Goal: Task Accomplishment & Management: Manage account settings

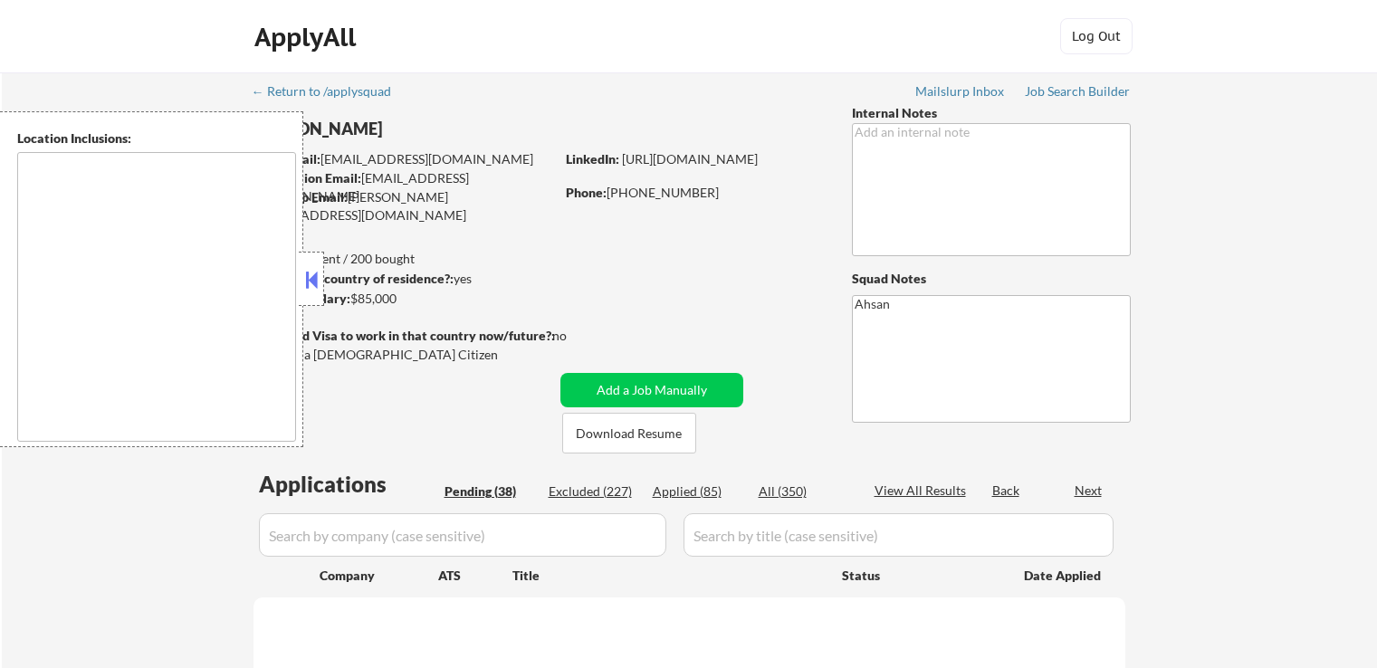
type textarea "[GEOGRAPHIC_DATA], [GEOGRAPHIC_DATA] [GEOGRAPHIC_DATA], [GEOGRAPHIC_DATA] [GEOG…"
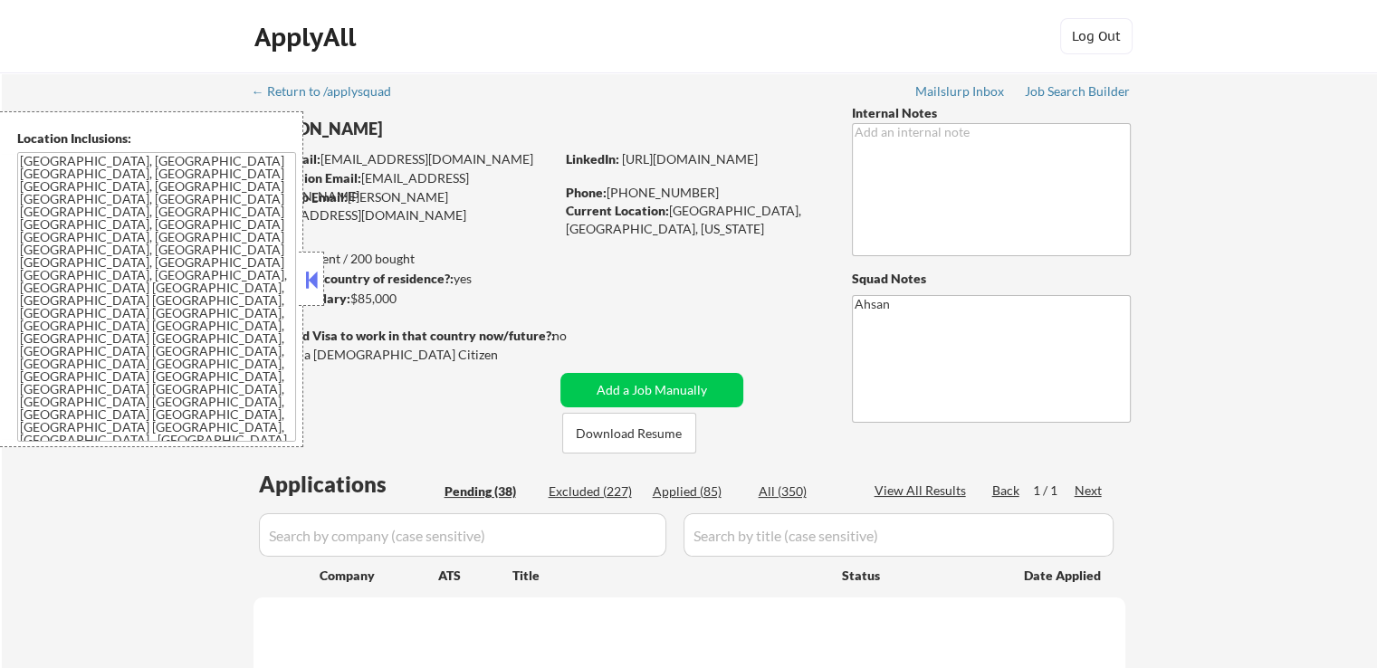
select select ""pending""
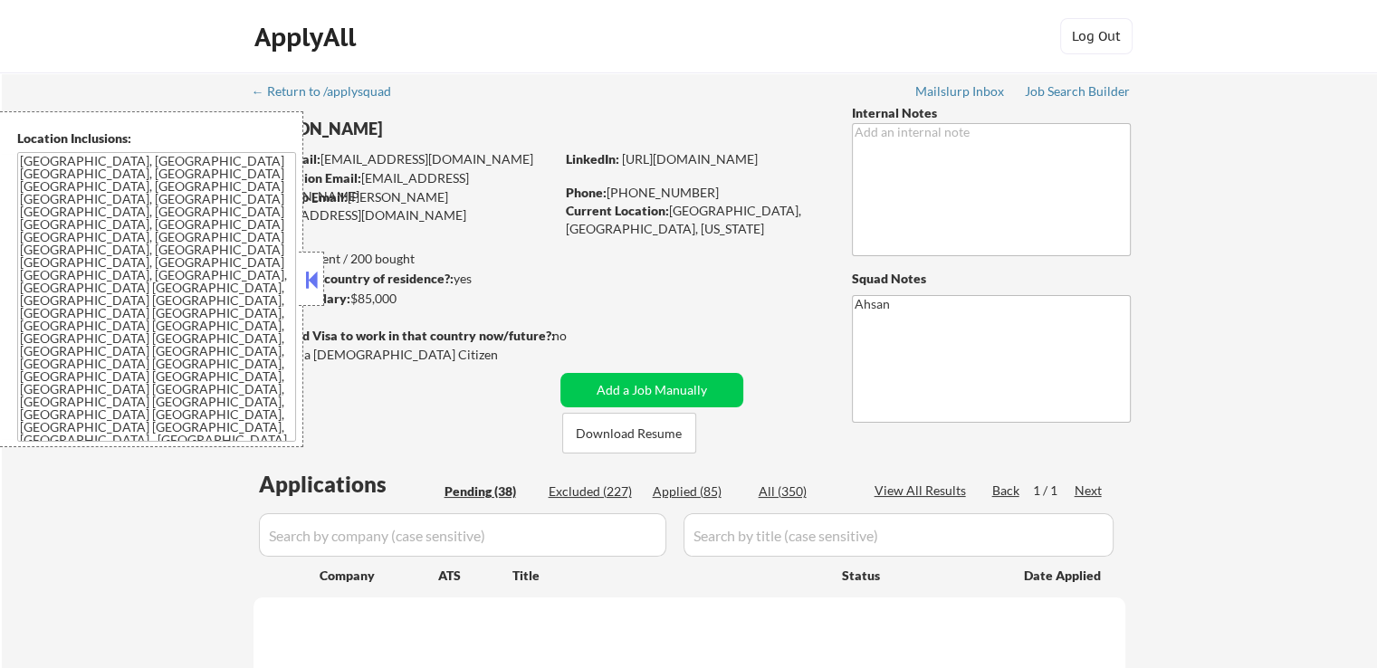
select select ""pending""
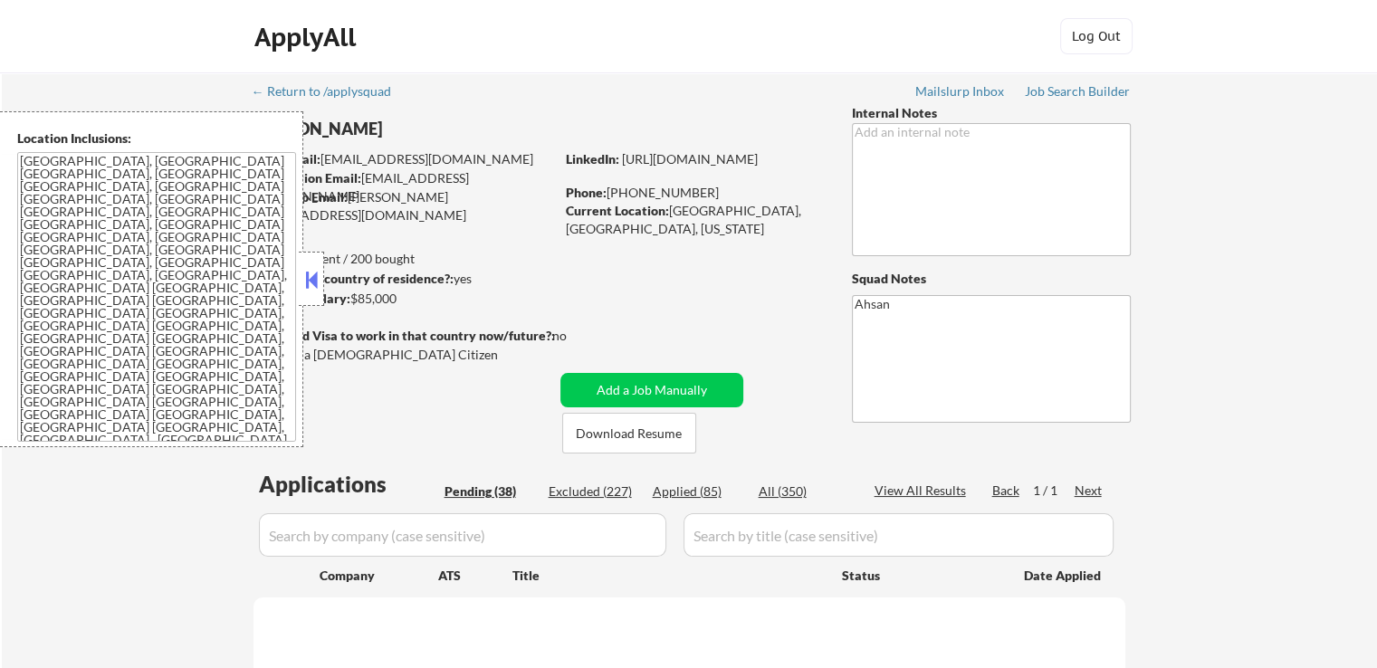
select select ""pending""
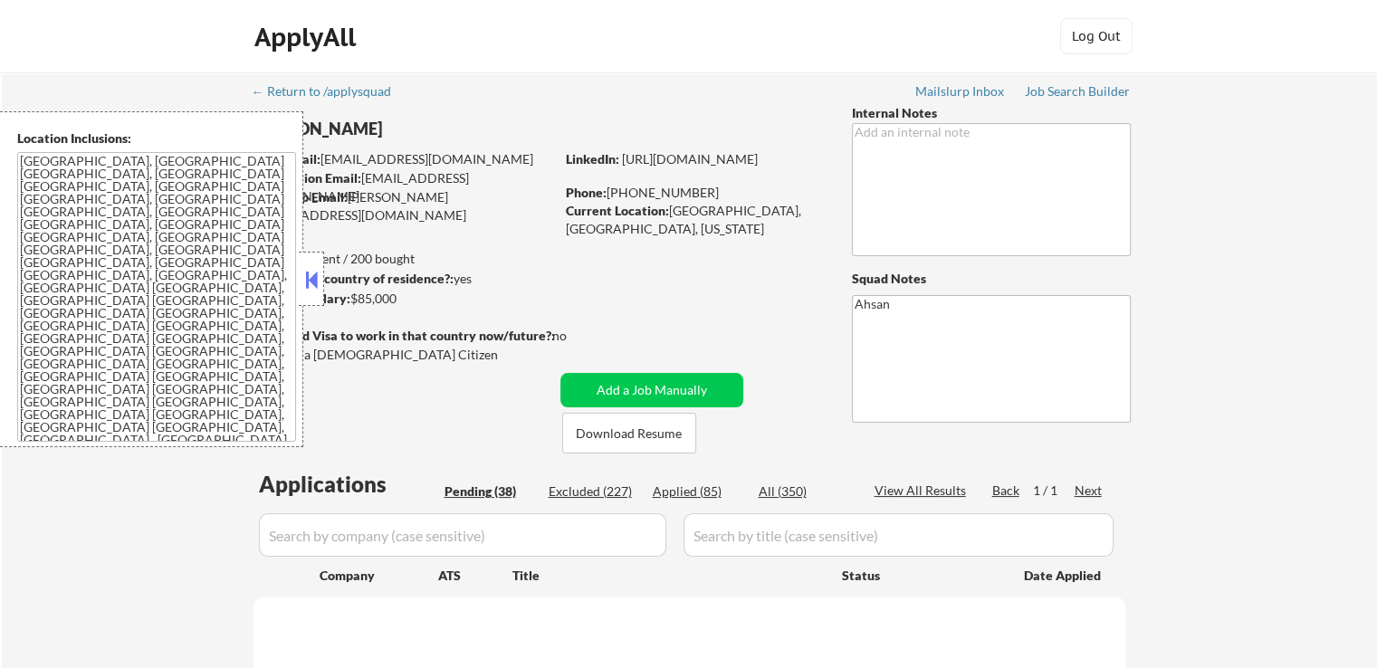
select select ""pending""
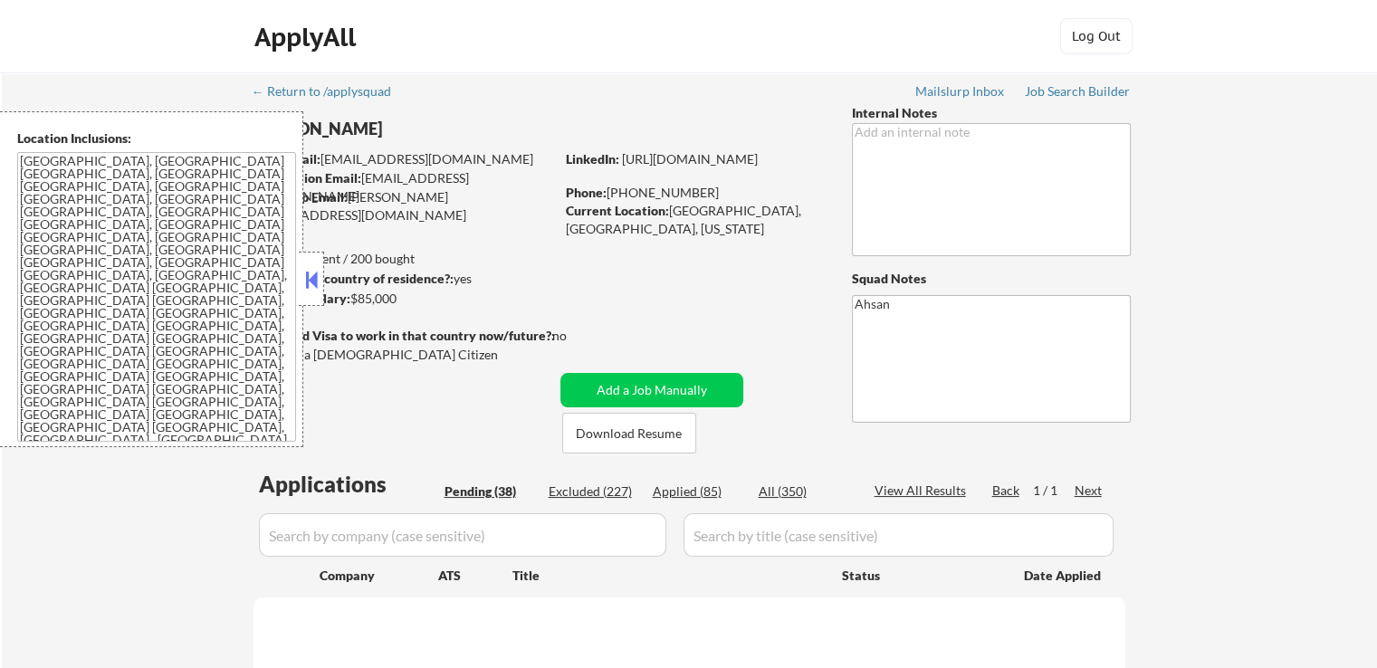
select select ""pending""
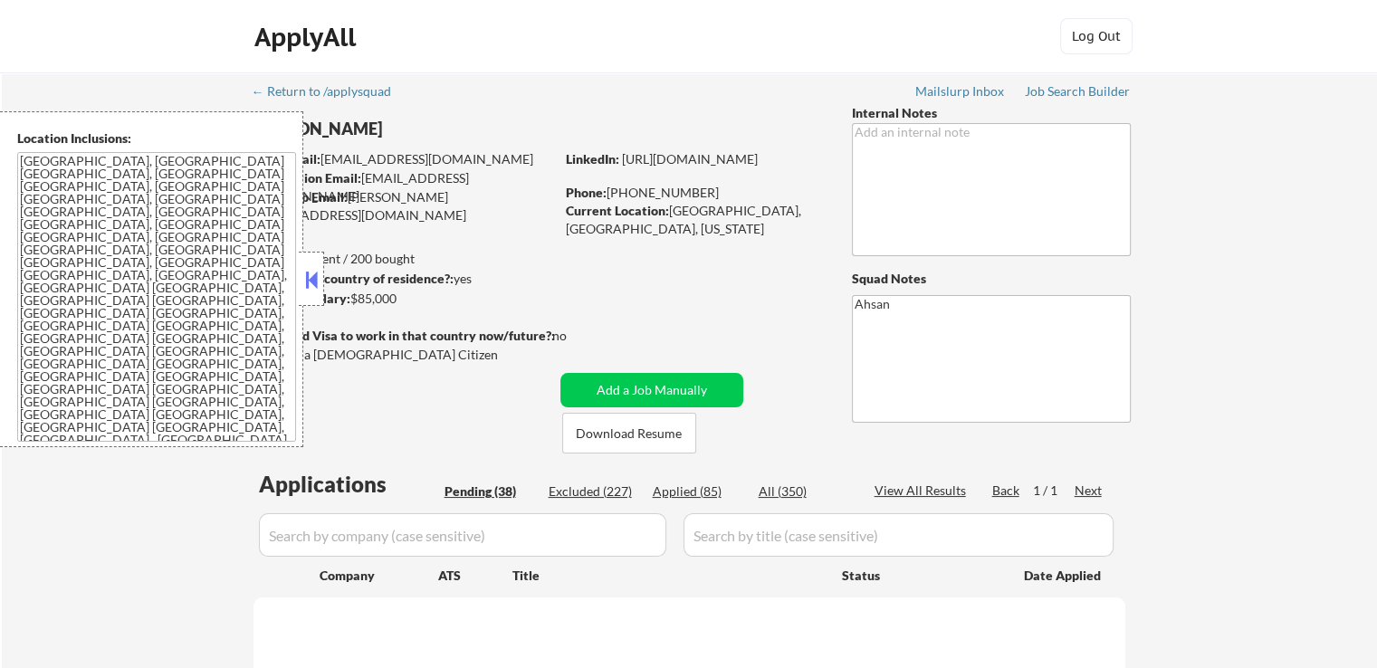
select select ""pending""
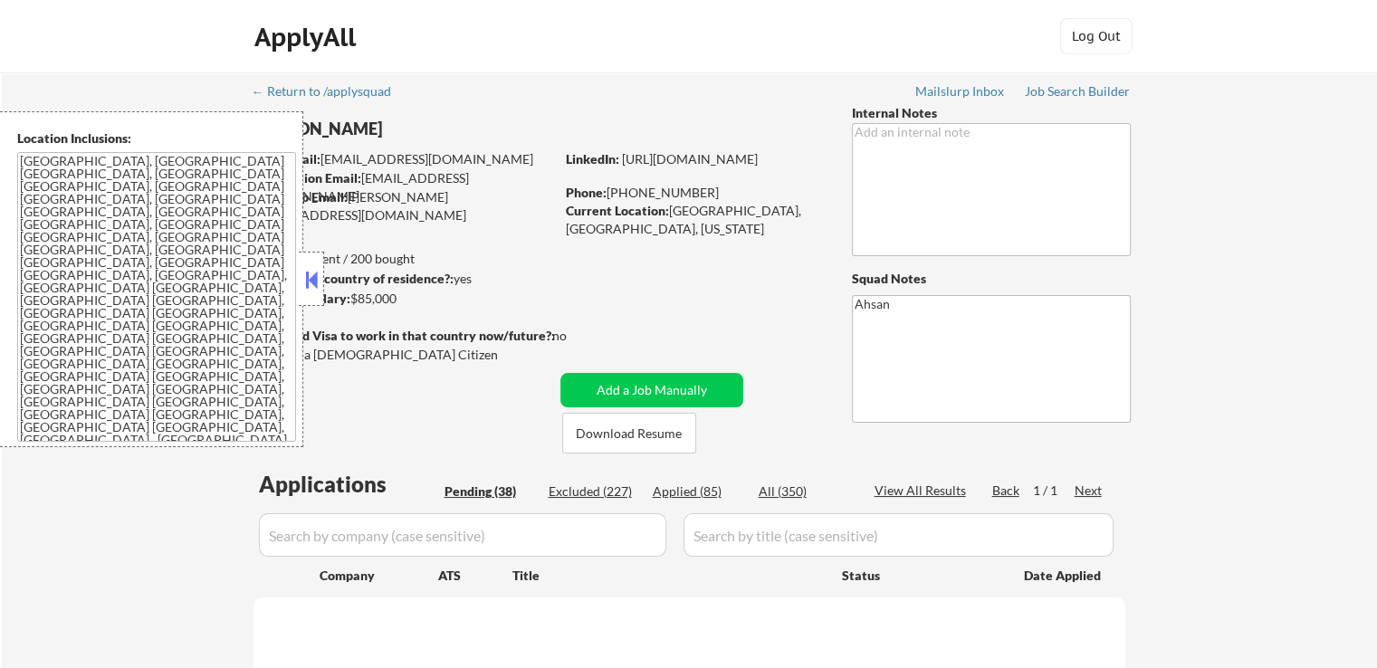
select select ""pending""
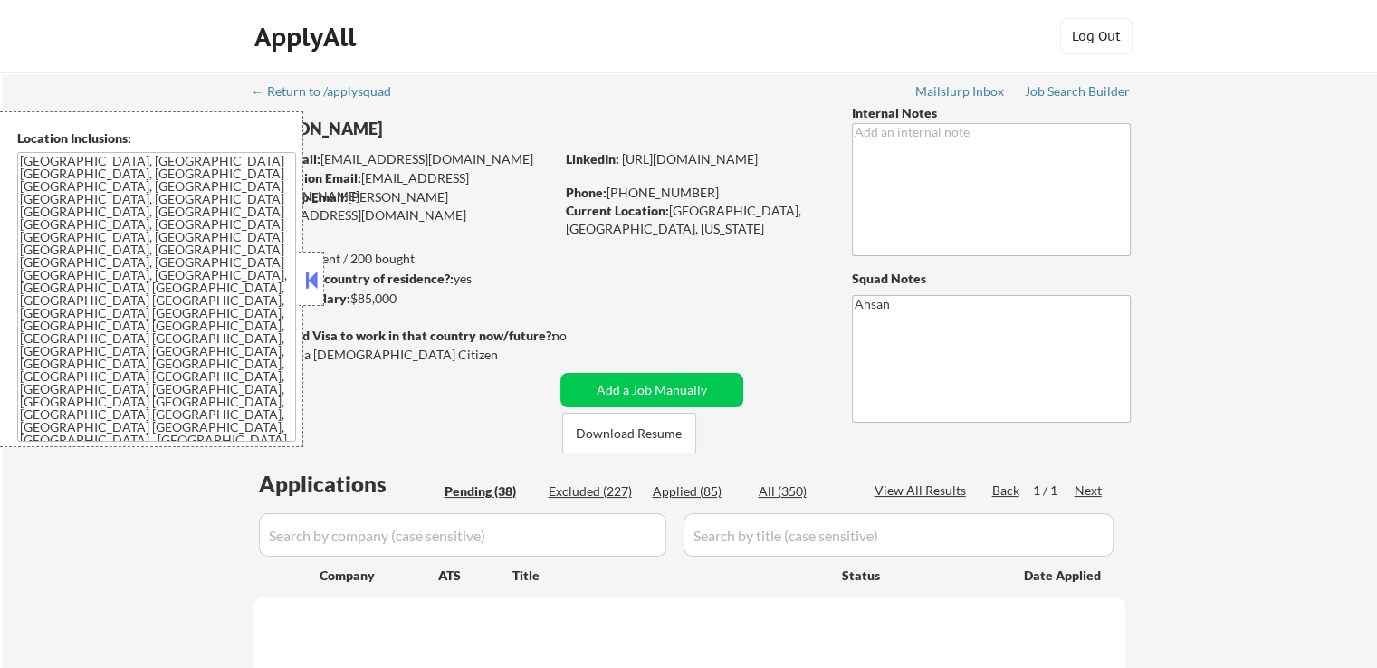
select select ""pending""
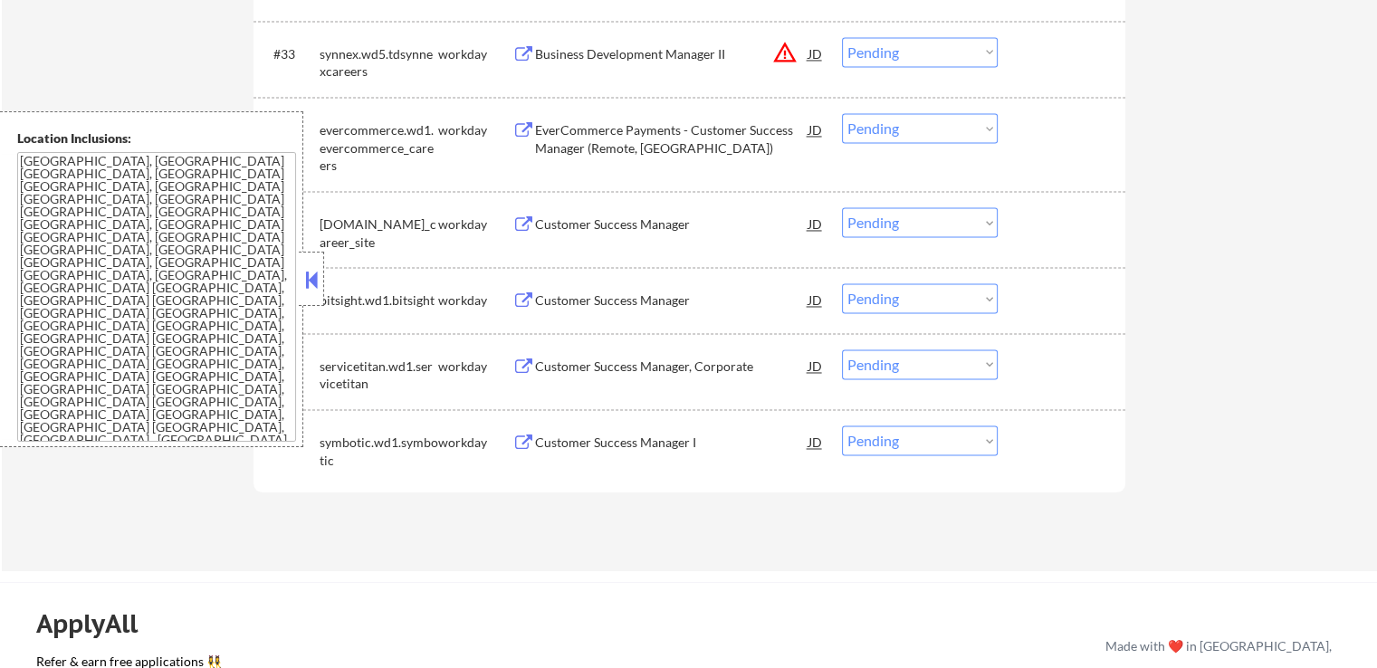
scroll to position [2897, 0]
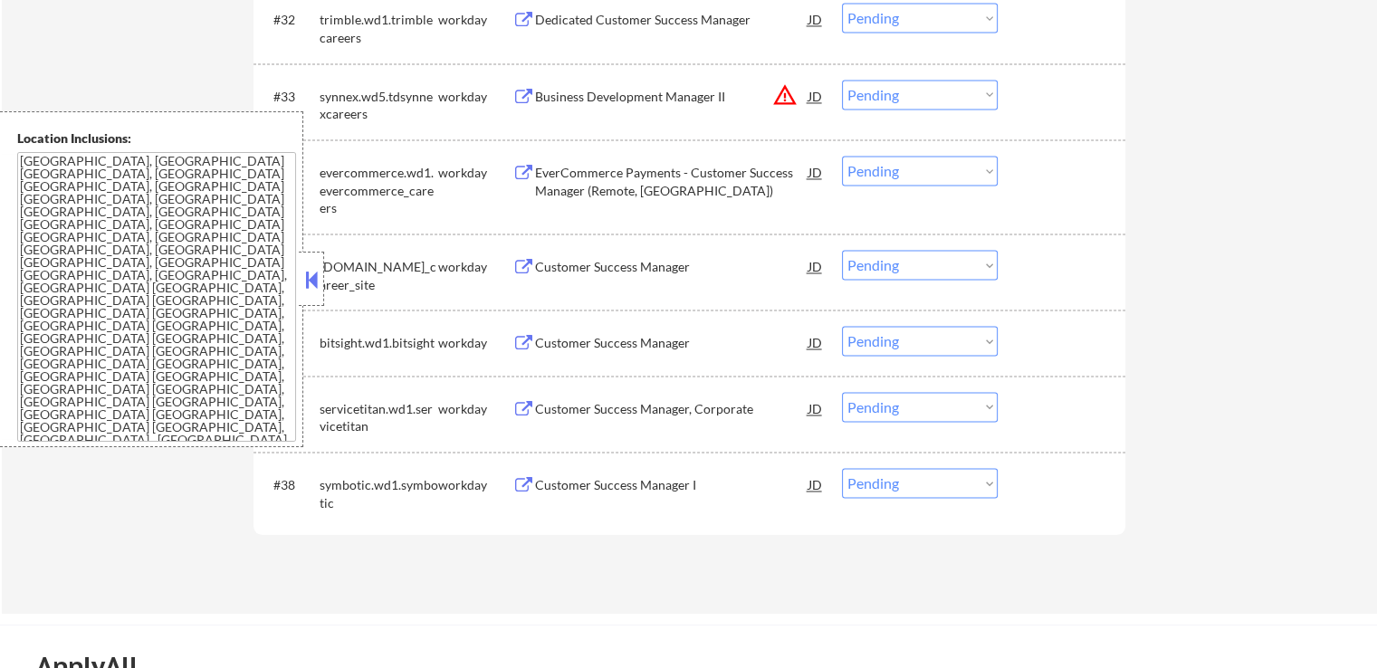
click at [573, 185] on div "EverCommerce Payments - Customer Success Manager (Remote, [GEOGRAPHIC_DATA])" at bounding box center [671, 181] width 273 height 35
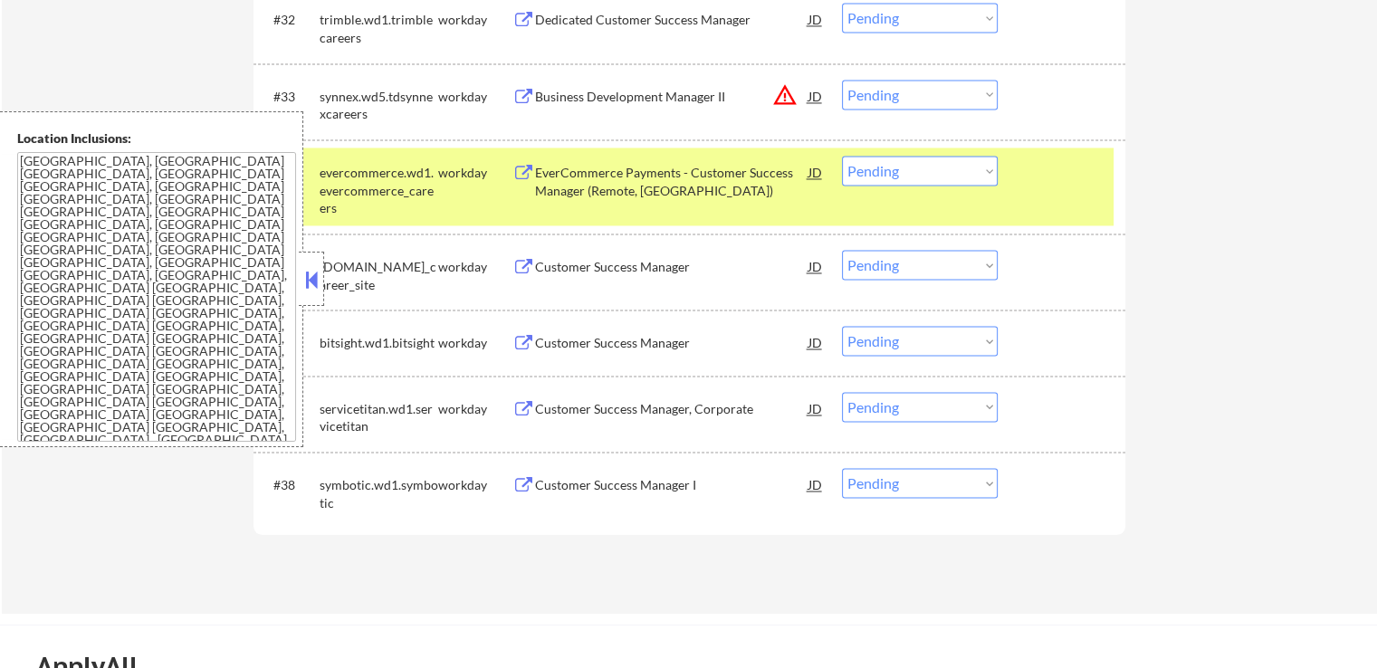
click at [558, 267] on div "Customer Success Manager" at bounding box center [671, 267] width 273 height 18
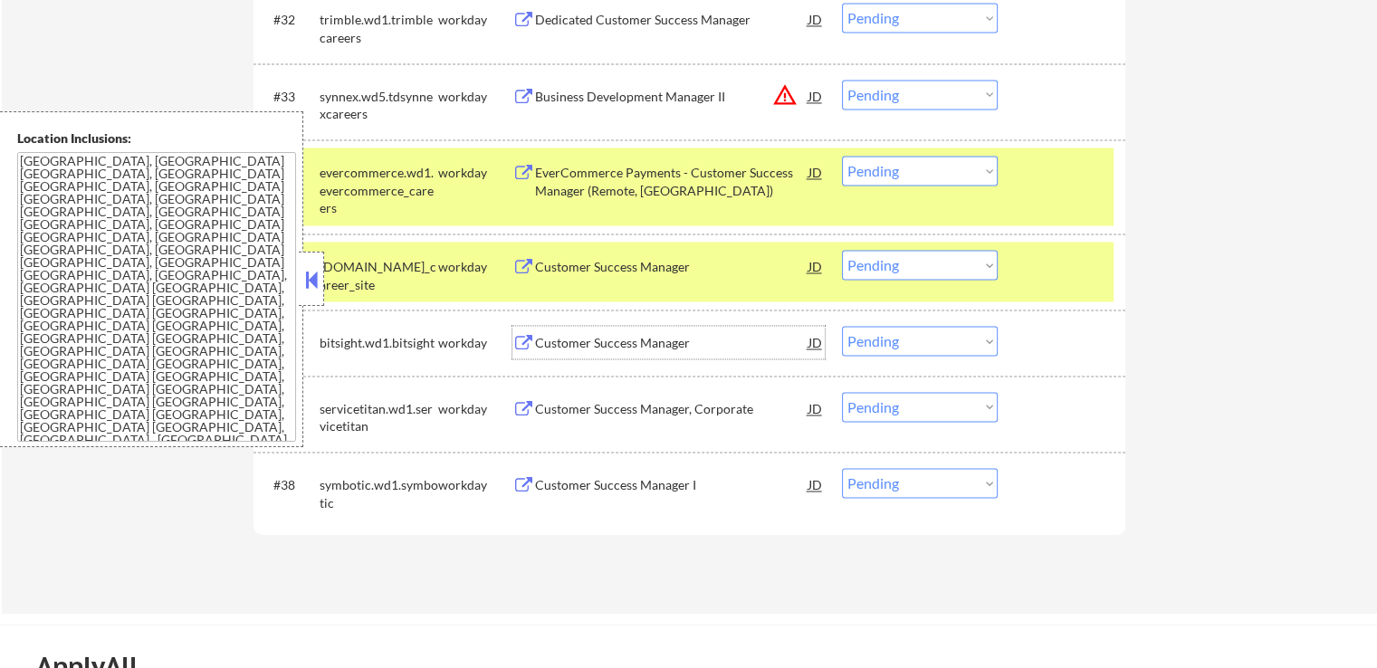
click at [562, 341] on div "Customer Success Manager" at bounding box center [671, 343] width 273 height 18
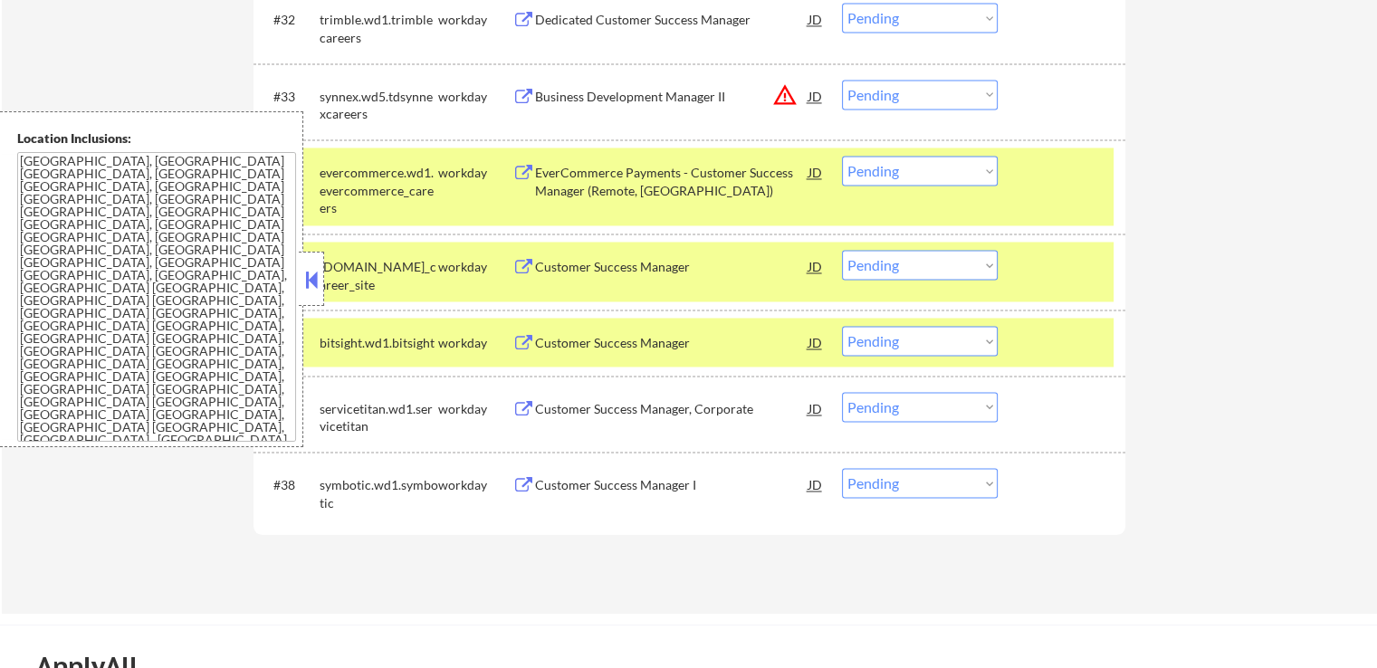
click at [549, 405] on div "Customer Success Manager, Corporate" at bounding box center [671, 409] width 273 height 18
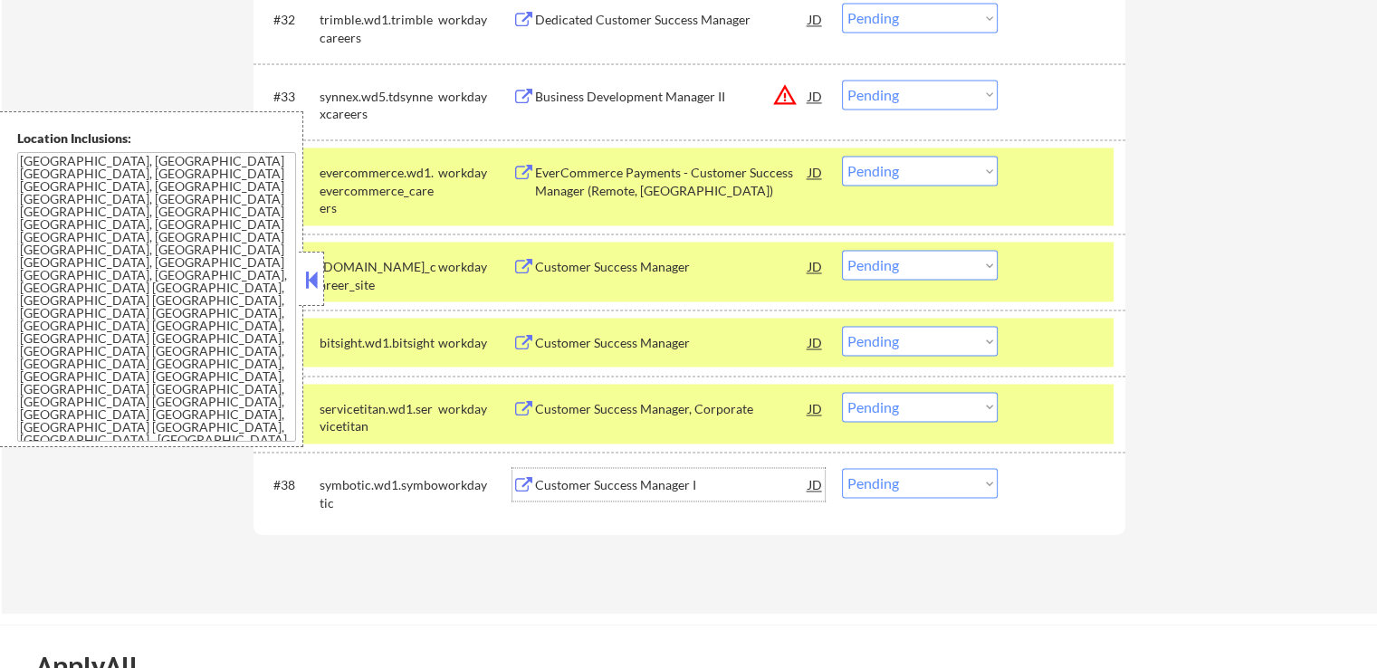
click at [568, 483] on div "Customer Success Manager I" at bounding box center [671, 485] width 273 height 18
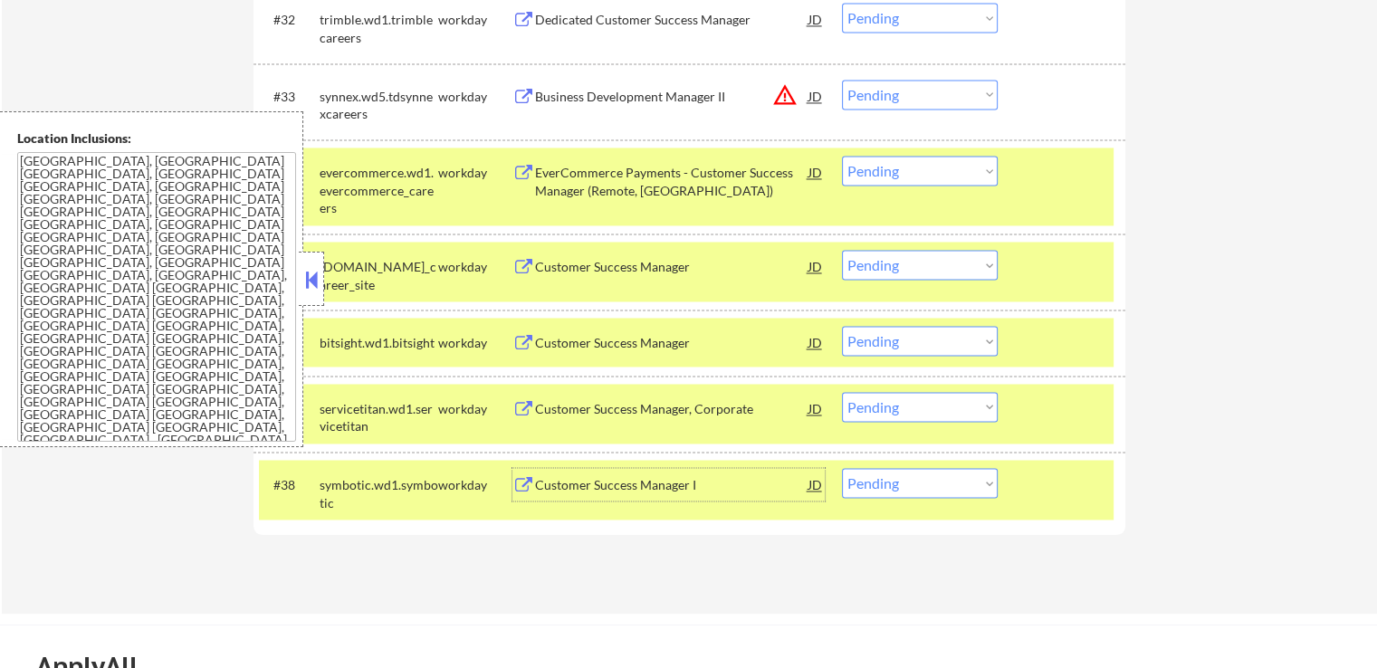
click at [921, 173] on select "Choose an option... Pending Applied Excluded (Questions) Excluded (Expired) Exc…" at bounding box center [920, 171] width 156 height 30
click at [842, 156] on select "Choose an option... Pending Applied Excluded (Questions) Excluded (Expired) Exc…" at bounding box center [920, 171] width 156 height 30
select select ""pending""
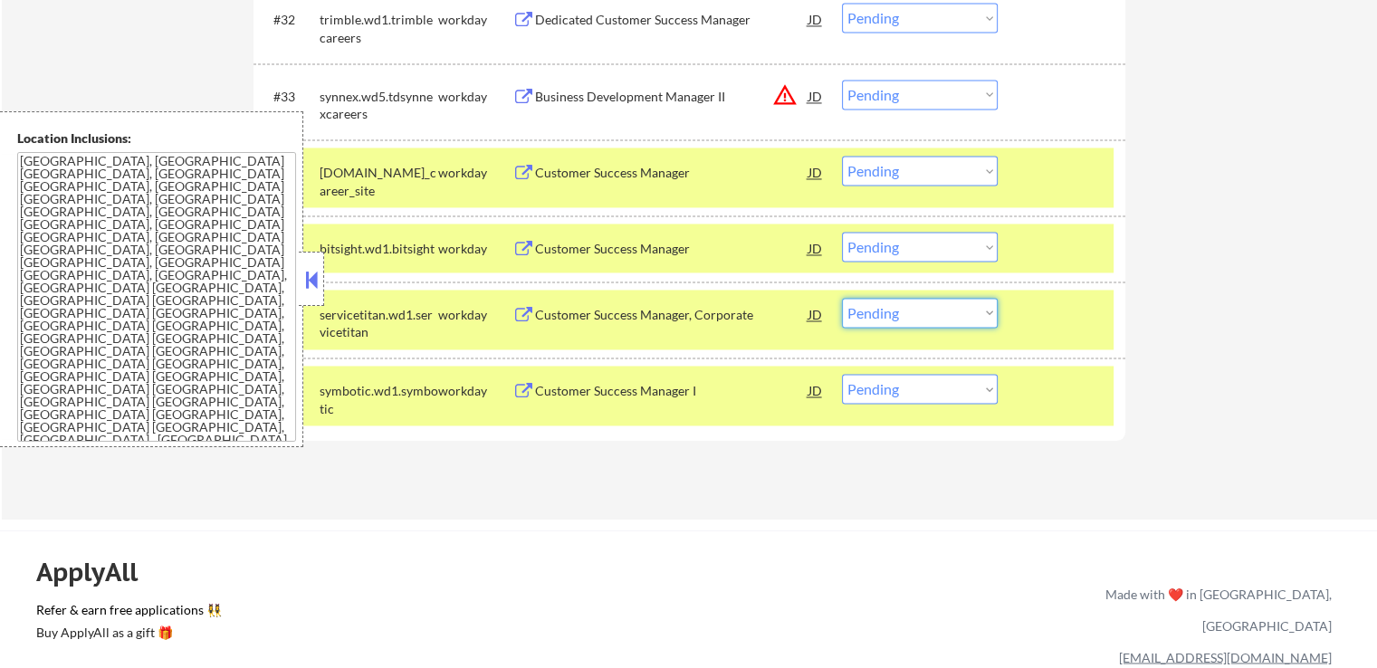
drag, startPoint x: 905, startPoint y: 311, endPoint x: 916, endPoint y: 324, distance: 16.7
click at [905, 311] on select "Choose an option... Pending Applied Excluded (Questions) Excluded (Expired) Exc…" at bounding box center [920, 313] width 156 height 30
select select ""excluded__expired_""
click at [842, 298] on select "Choose an option... Pending Applied Excluded (Questions) Excluded (Expired) Exc…" at bounding box center [920, 313] width 156 height 30
click at [909, 244] on select "Choose an option... Pending Applied Excluded (Questions) Excluded (Expired) Exc…" at bounding box center [920, 247] width 156 height 30
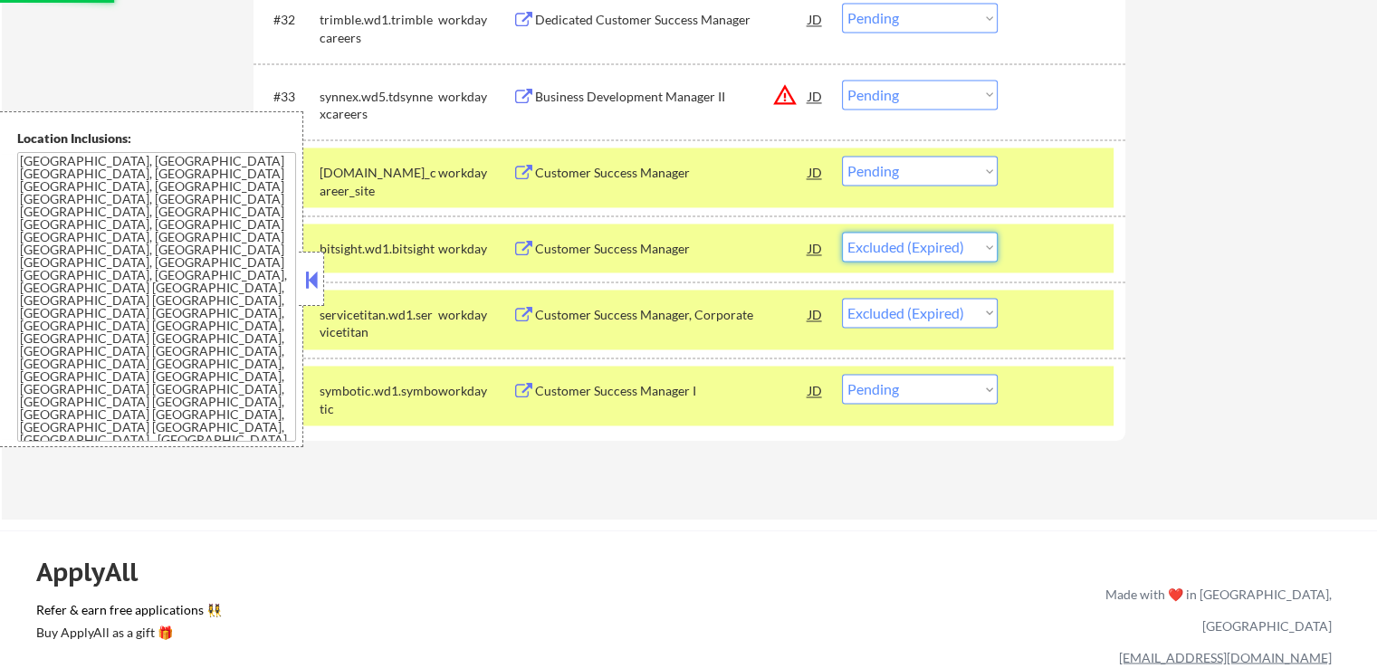
click at [842, 232] on select "Choose an option... Pending Applied Excluded (Questions) Excluded (Expired) Exc…" at bounding box center [920, 247] width 156 height 30
select select ""pending""
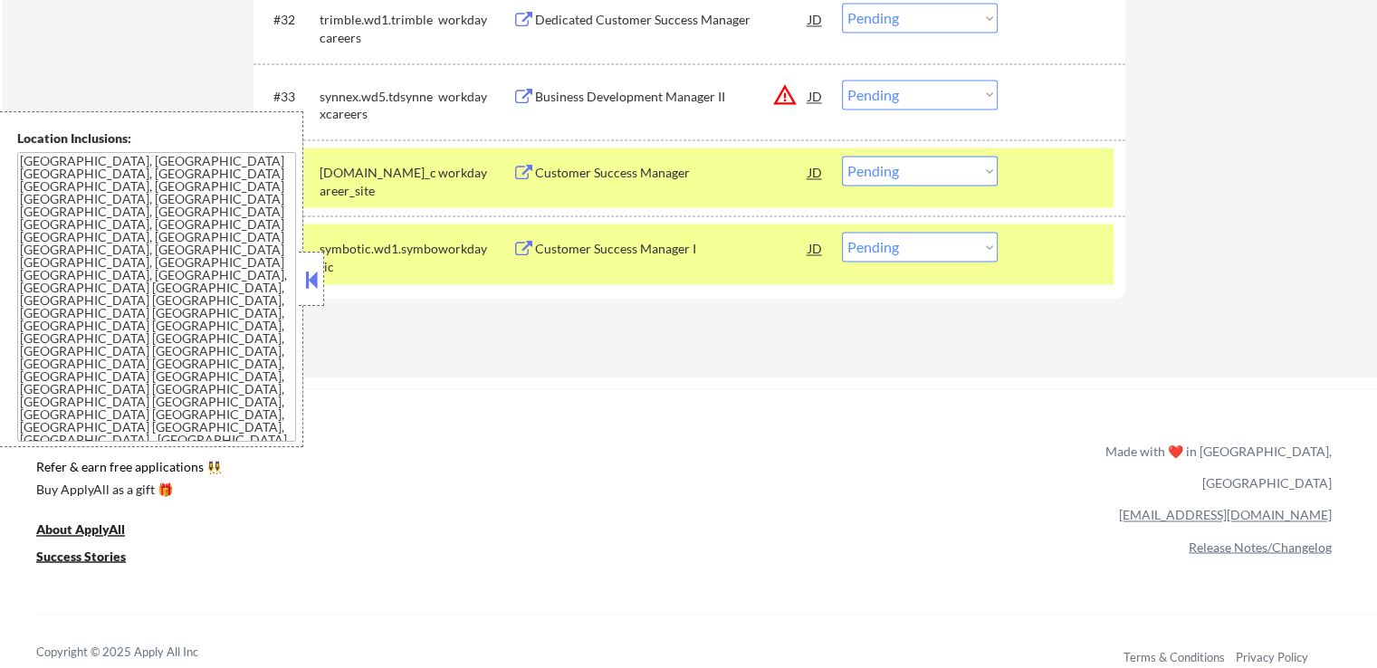
click at [316, 276] on button at bounding box center [311, 279] width 20 height 27
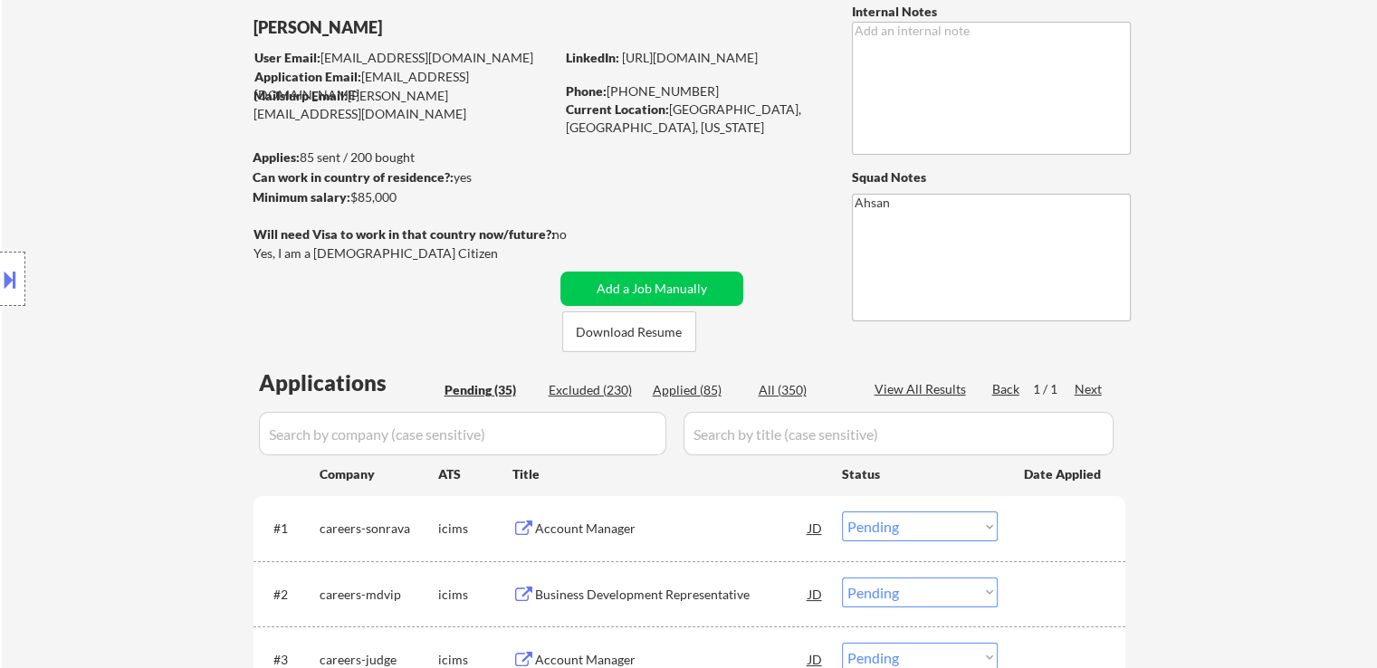
scroll to position [362, 0]
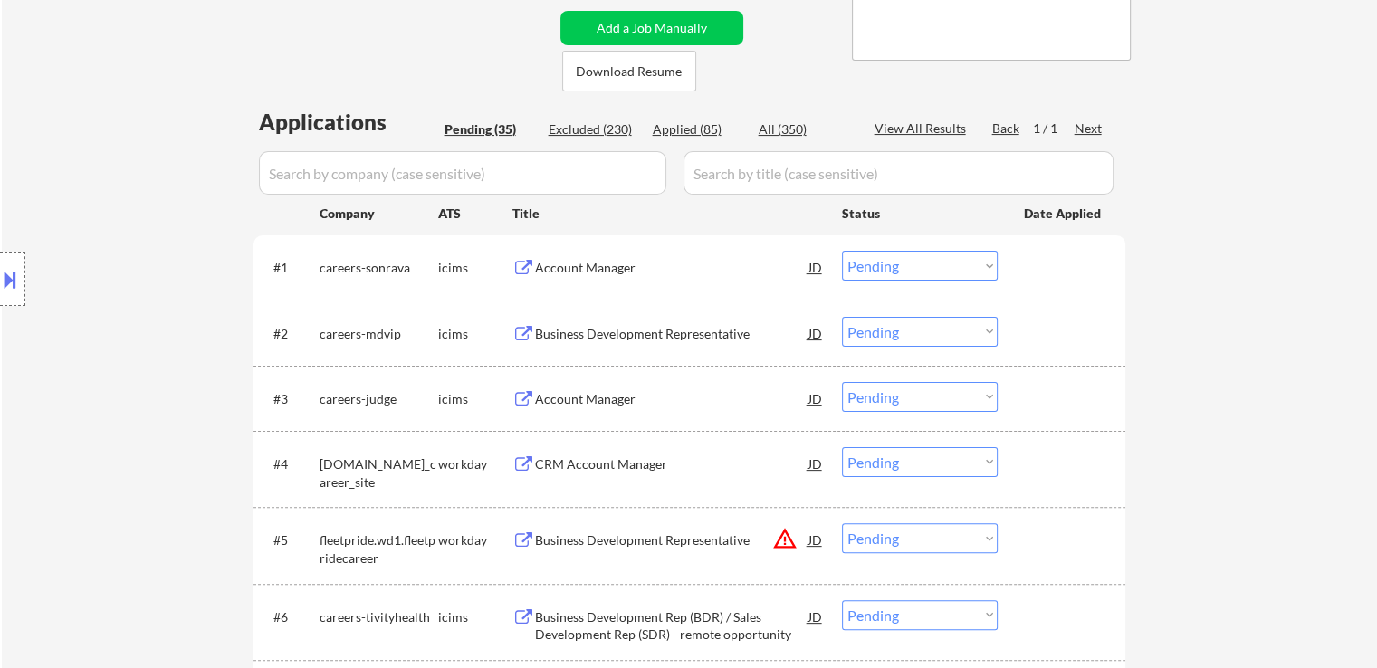
click at [0, 289] on button at bounding box center [10, 279] width 20 height 30
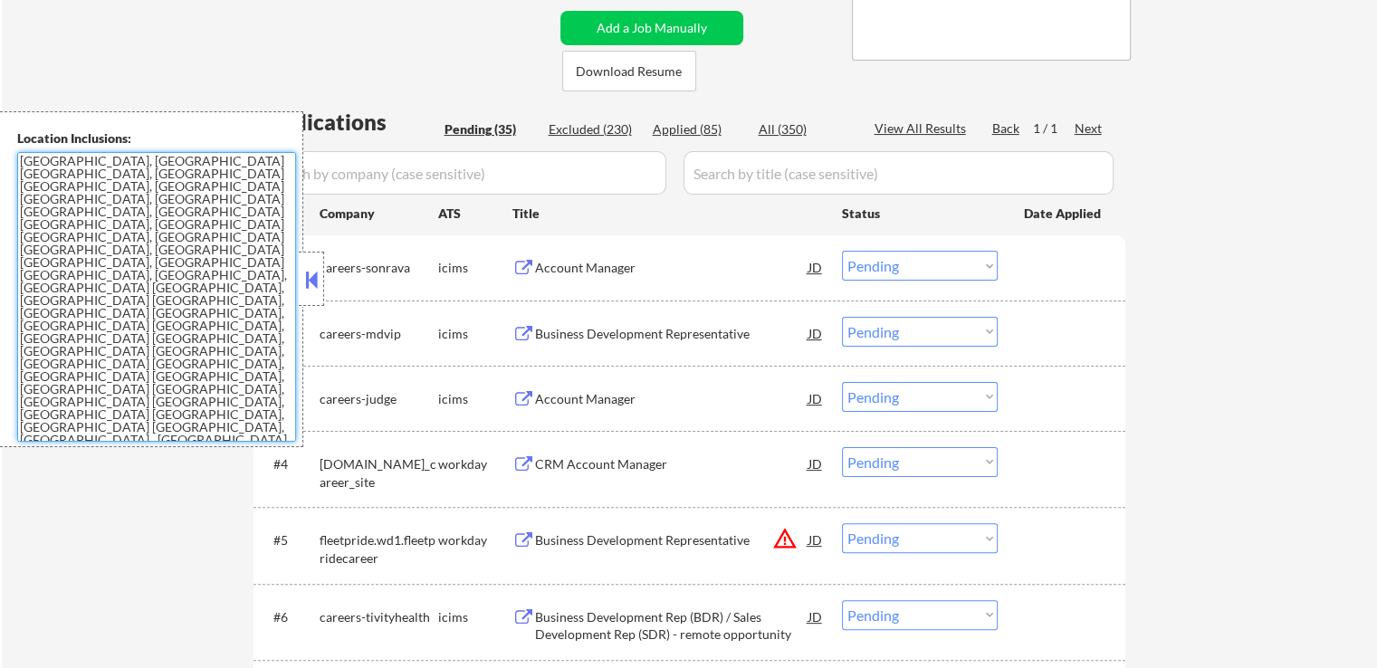
drag, startPoint x: 191, startPoint y: 385, endPoint x: 0, endPoint y: 128, distance: 320.3
click at [0, 136] on div "Location Inclusions: [GEOGRAPHIC_DATA], [GEOGRAPHIC_DATA] [GEOGRAPHIC_DATA], [G…" at bounding box center [151, 279] width 303 height 336
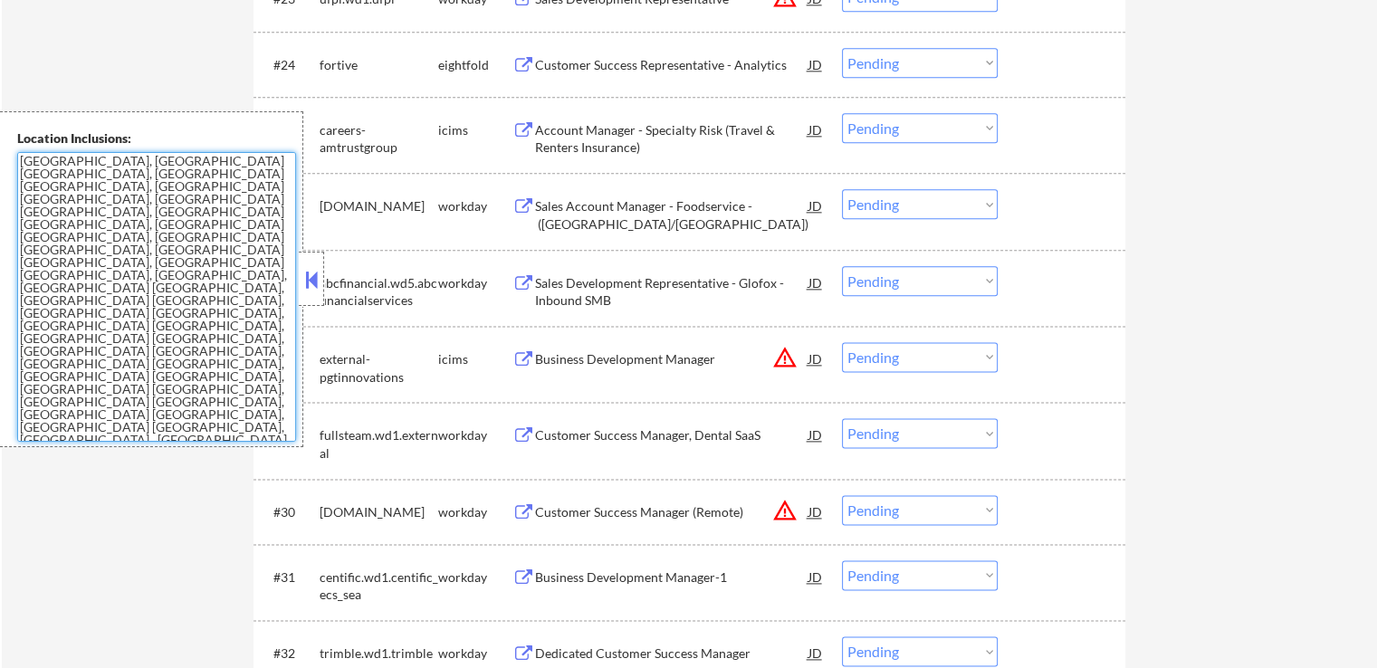
scroll to position [2626, 0]
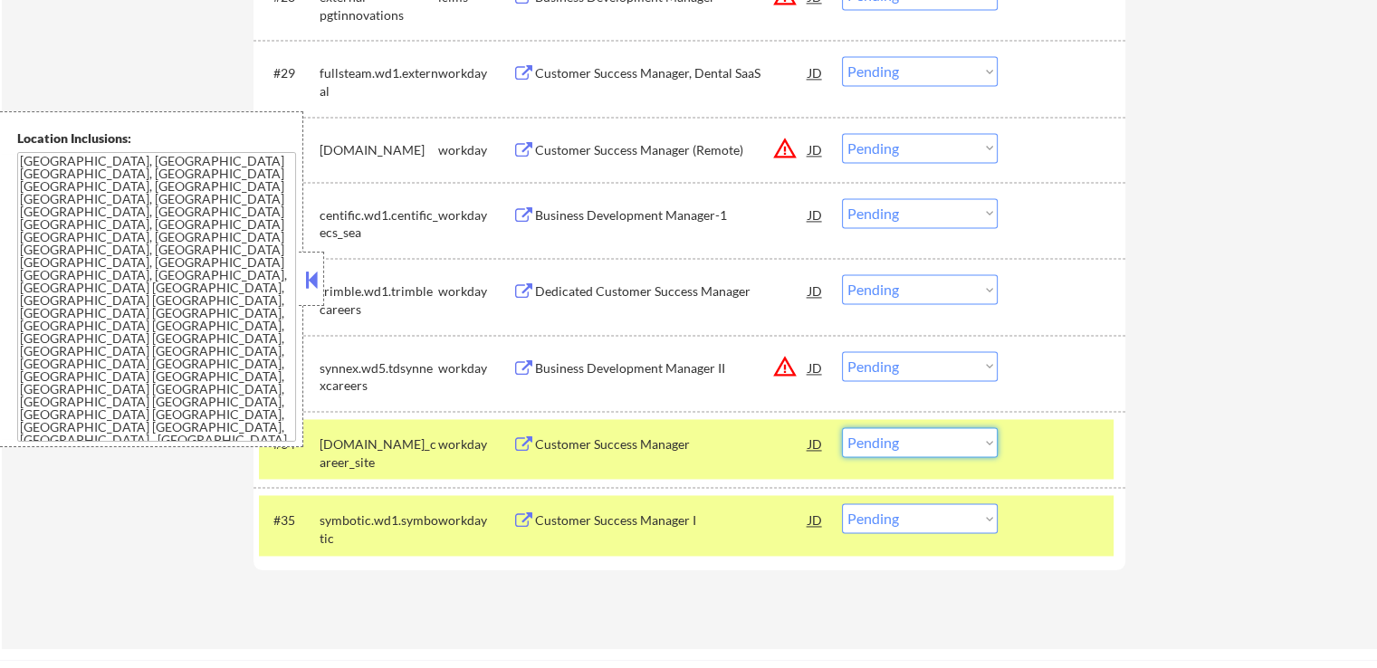
click at [937, 442] on select "Choose an option... Pending Applied Excluded (Questions) Excluded (Expired) Exc…" at bounding box center [920, 442] width 156 height 30
click at [842, 427] on select "Choose an option... Pending Applied Excluded (Questions) Excluded (Expired) Exc…" at bounding box center [920, 442] width 156 height 30
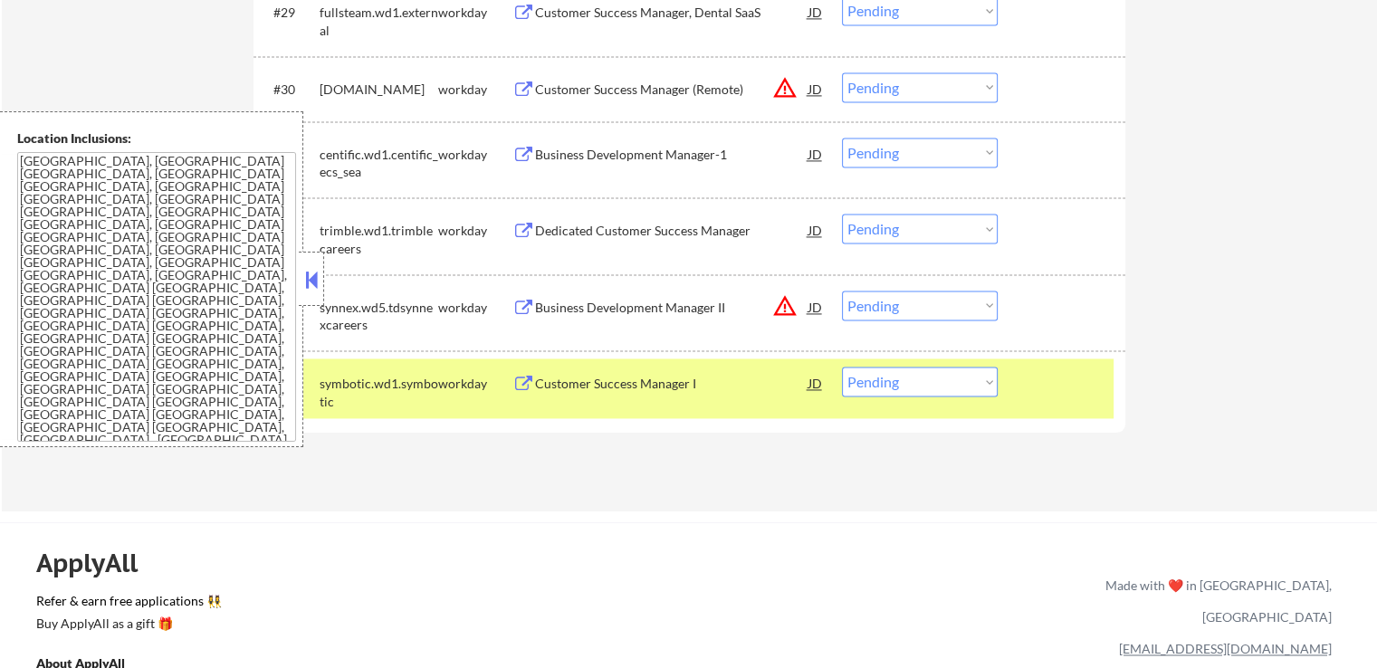
scroll to position [2807, 0]
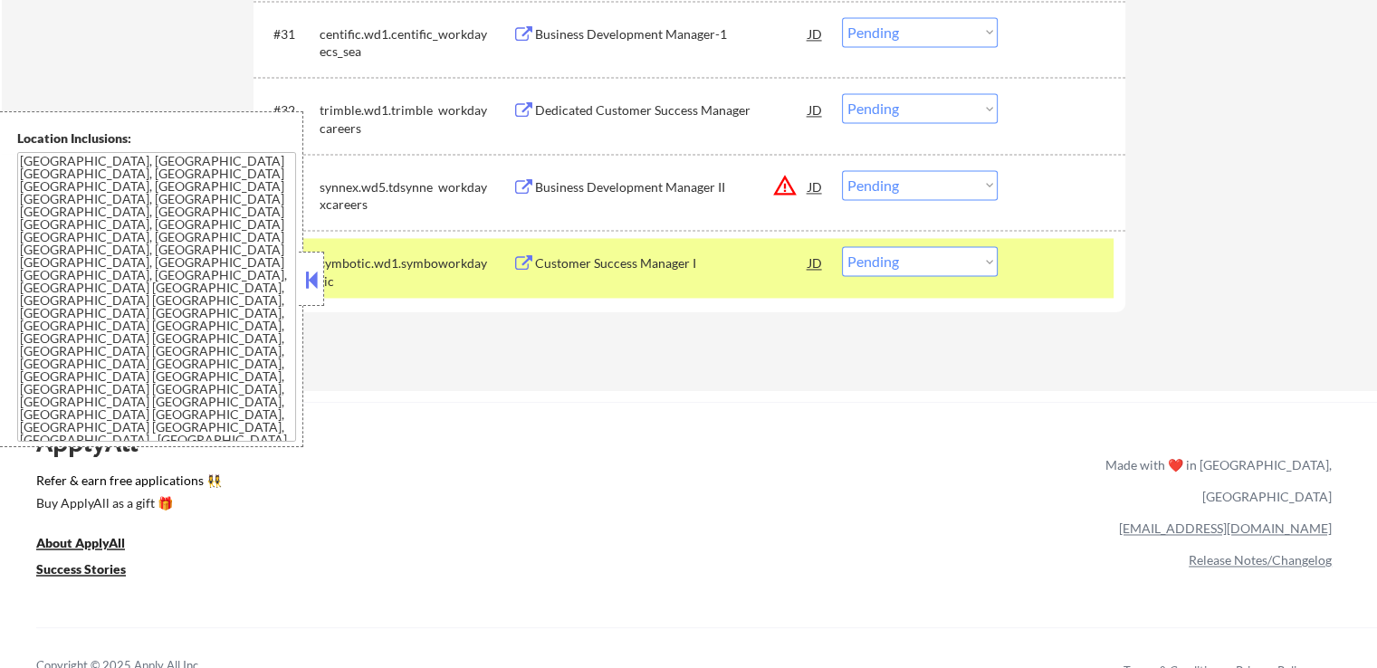
click at [896, 263] on select "Choose an option... Pending Applied Excluded (Questions) Excluded (Expired) Exc…" at bounding box center [920, 261] width 156 height 30
select select ""applied""
click at [842, 246] on select "Choose an option... Pending Applied Excluded (Questions) Excluded (Expired) Exc…" at bounding box center [920, 261] width 156 height 30
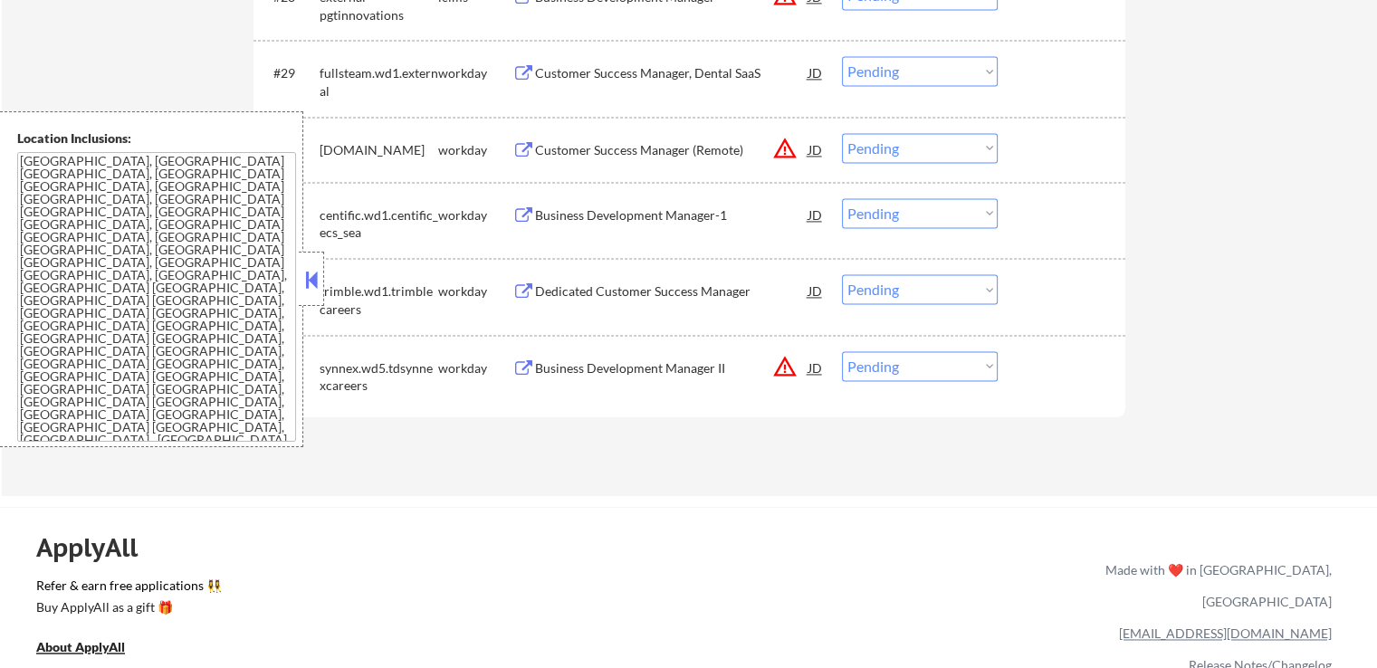
scroll to position [2716, 0]
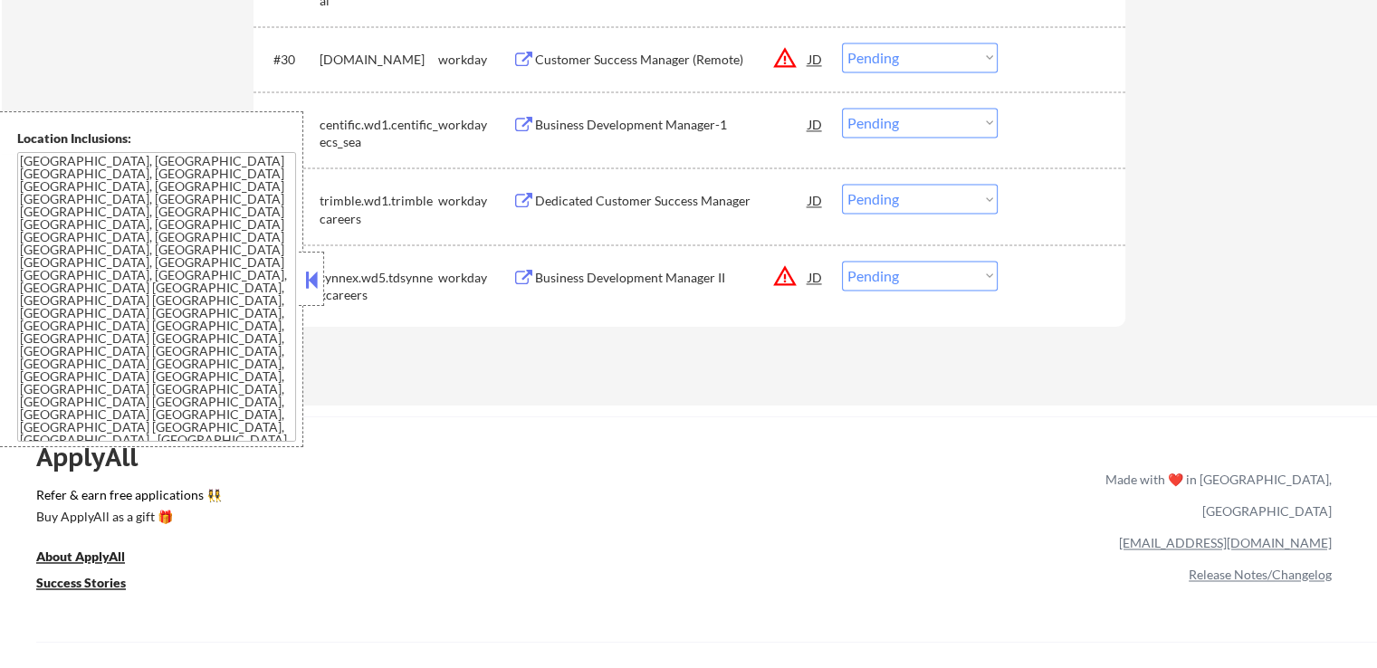
click at [681, 276] on div "Business Development Manager II" at bounding box center [671, 278] width 273 height 18
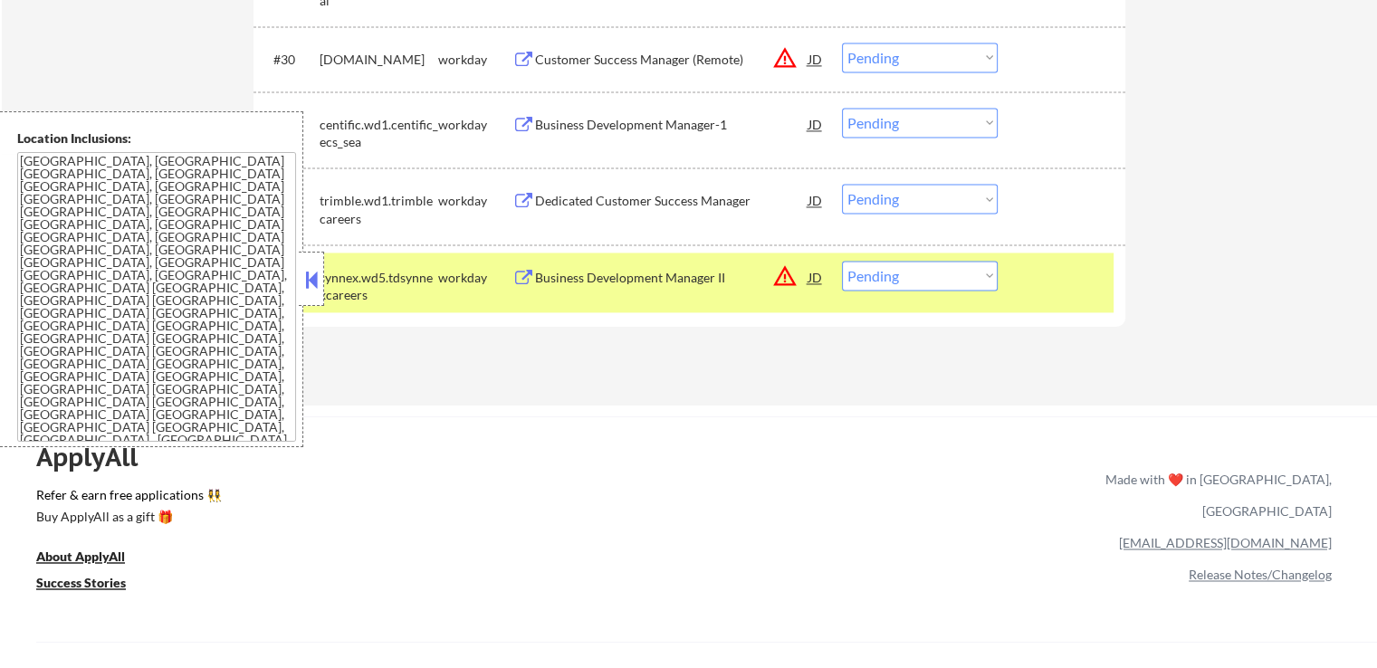
click at [678, 62] on div "Customer Success Manager (Remote)" at bounding box center [671, 60] width 273 height 18
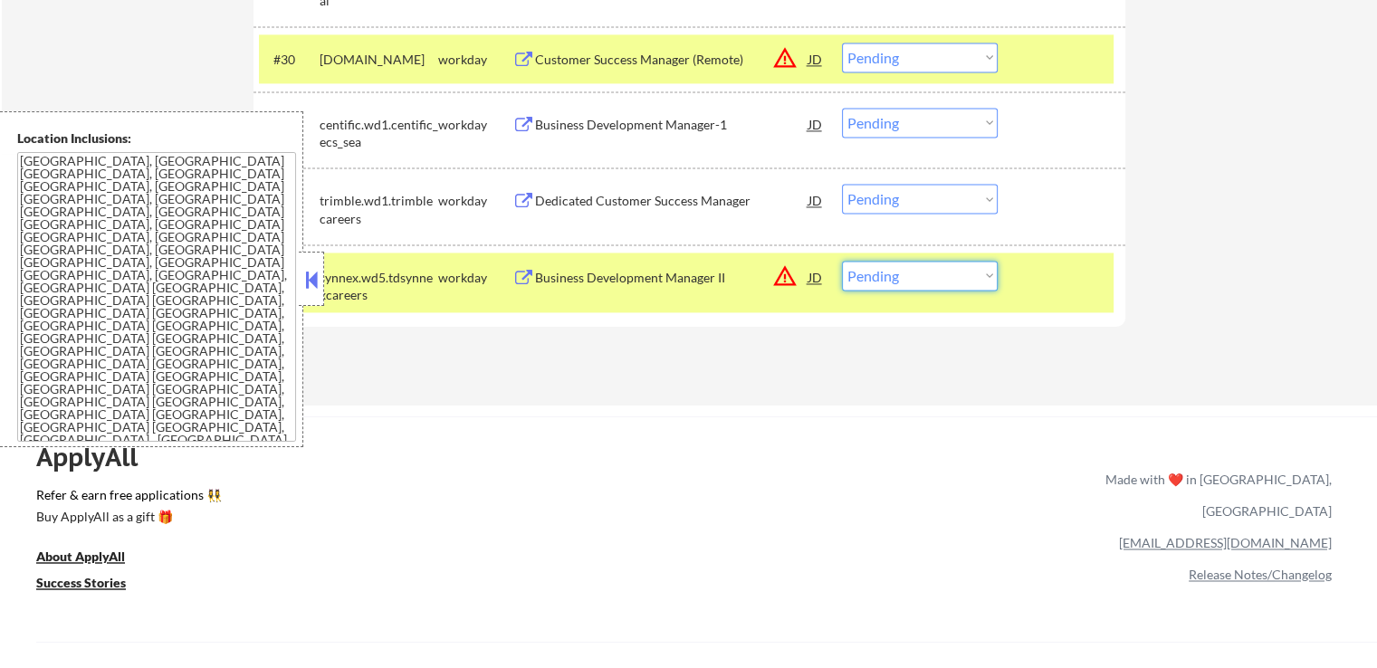
click at [951, 282] on select "Choose an option... Pending Applied Excluded (Questions) Excluded (Expired) Exc…" at bounding box center [920, 276] width 156 height 30
select select ""excluded__location_""
click at [842, 261] on select "Choose an option... Pending Applied Excluded (Questions) Excluded (Expired) Exc…" at bounding box center [920, 276] width 156 height 30
click at [914, 60] on select "Choose an option... Pending Applied Excluded (Questions) Excluded (Expired) Exc…" at bounding box center [920, 58] width 156 height 30
click at [842, 43] on select "Choose an option... Pending Applied Excluded (Questions) Excluded (Expired) Exc…" at bounding box center [920, 58] width 156 height 30
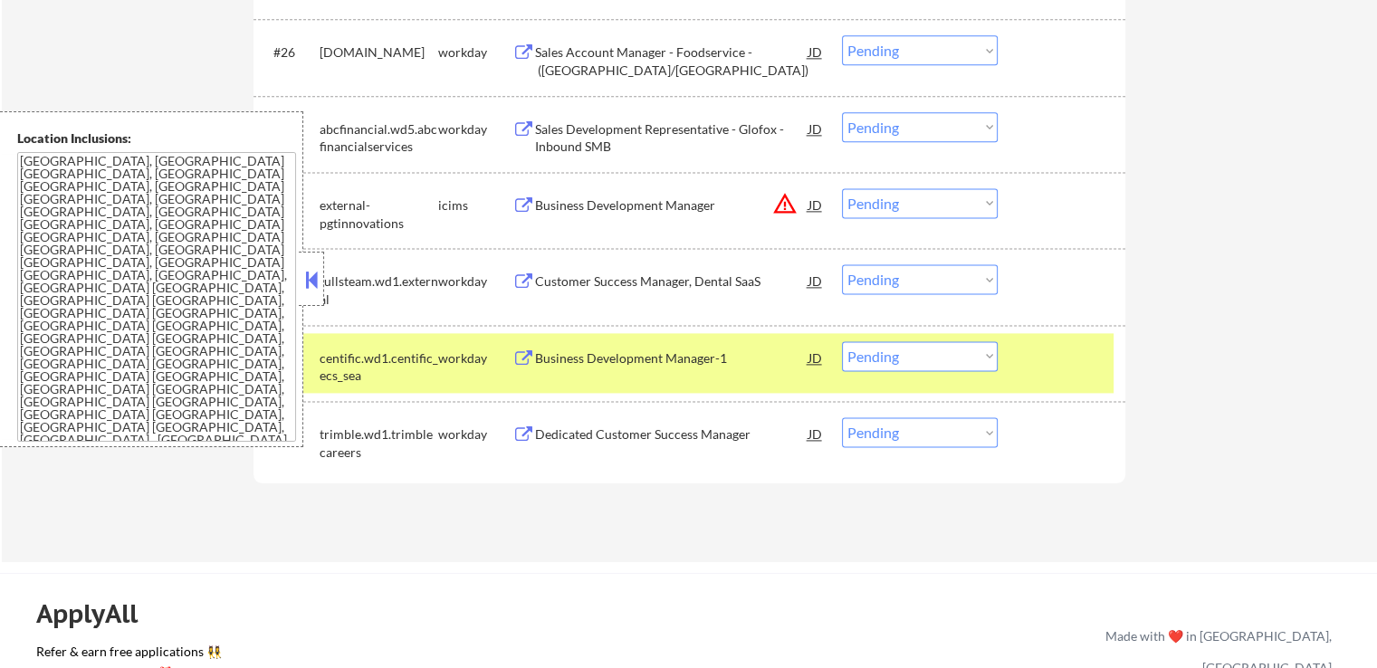
scroll to position [2445, 0]
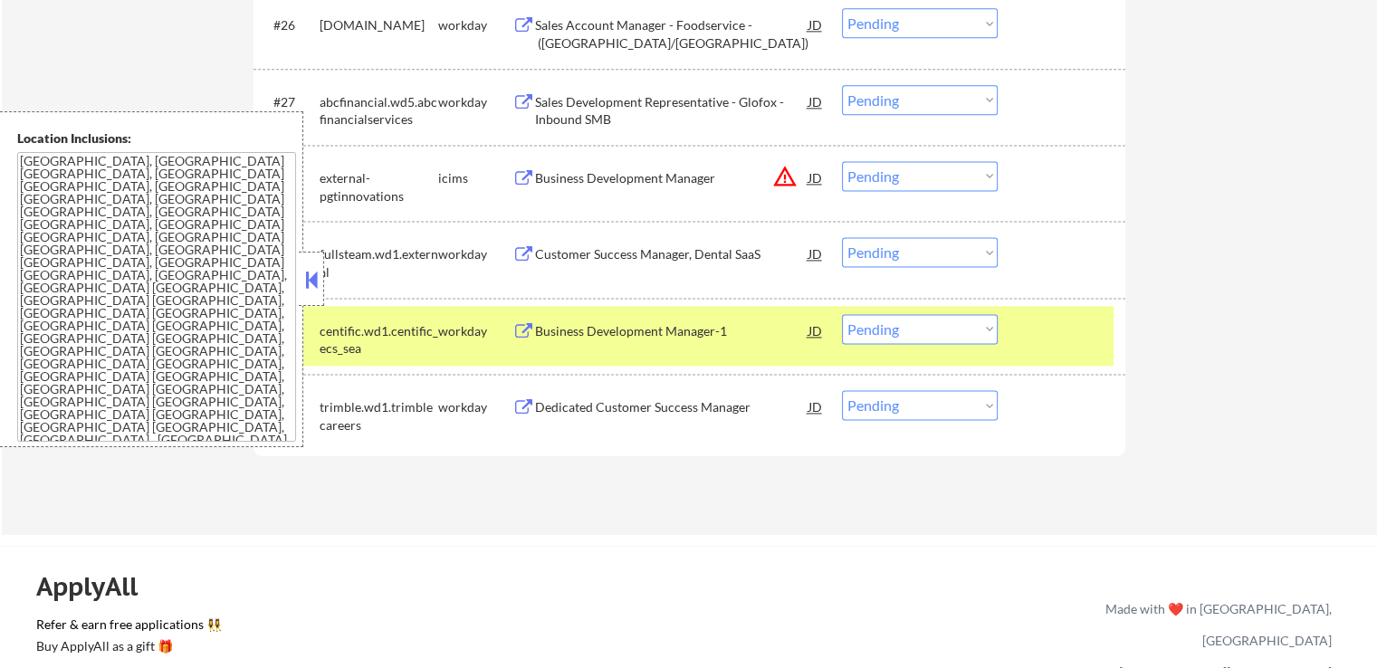
click at [614, 411] on div "Dedicated Customer Success Manager" at bounding box center [671, 407] width 273 height 18
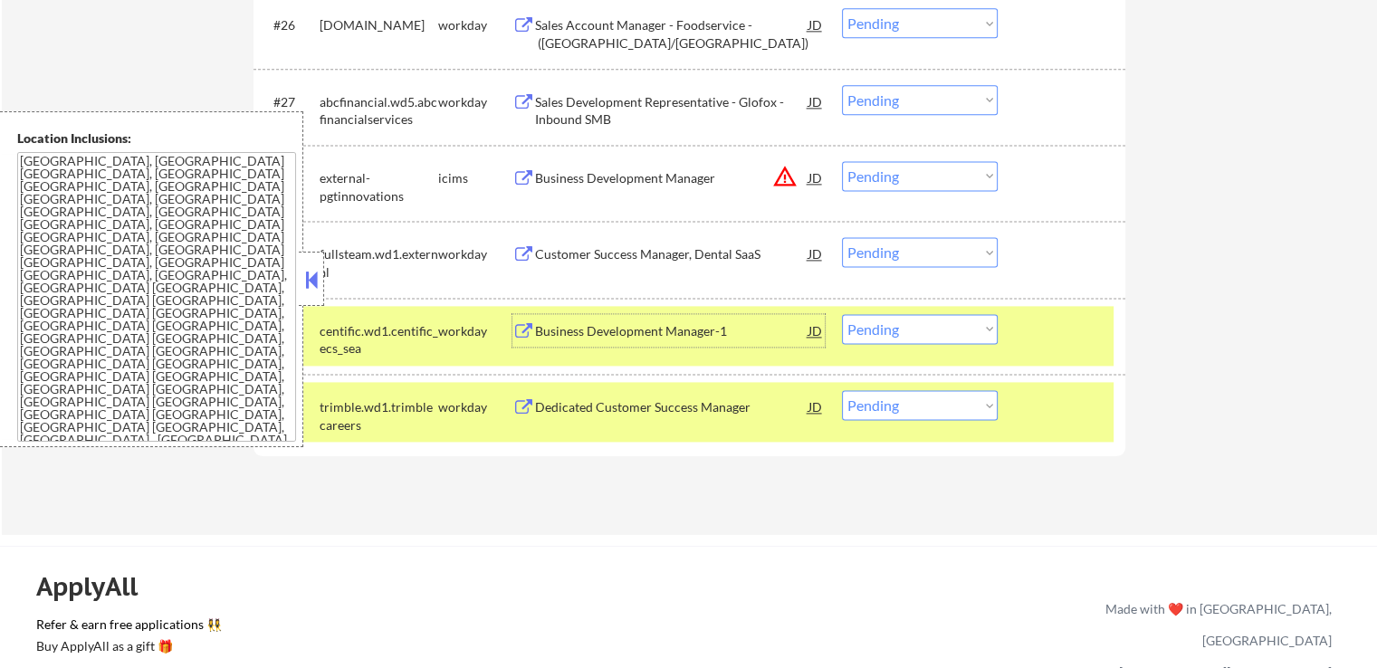
click at [587, 330] on div "Business Development Manager-1" at bounding box center [671, 331] width 273 height 18
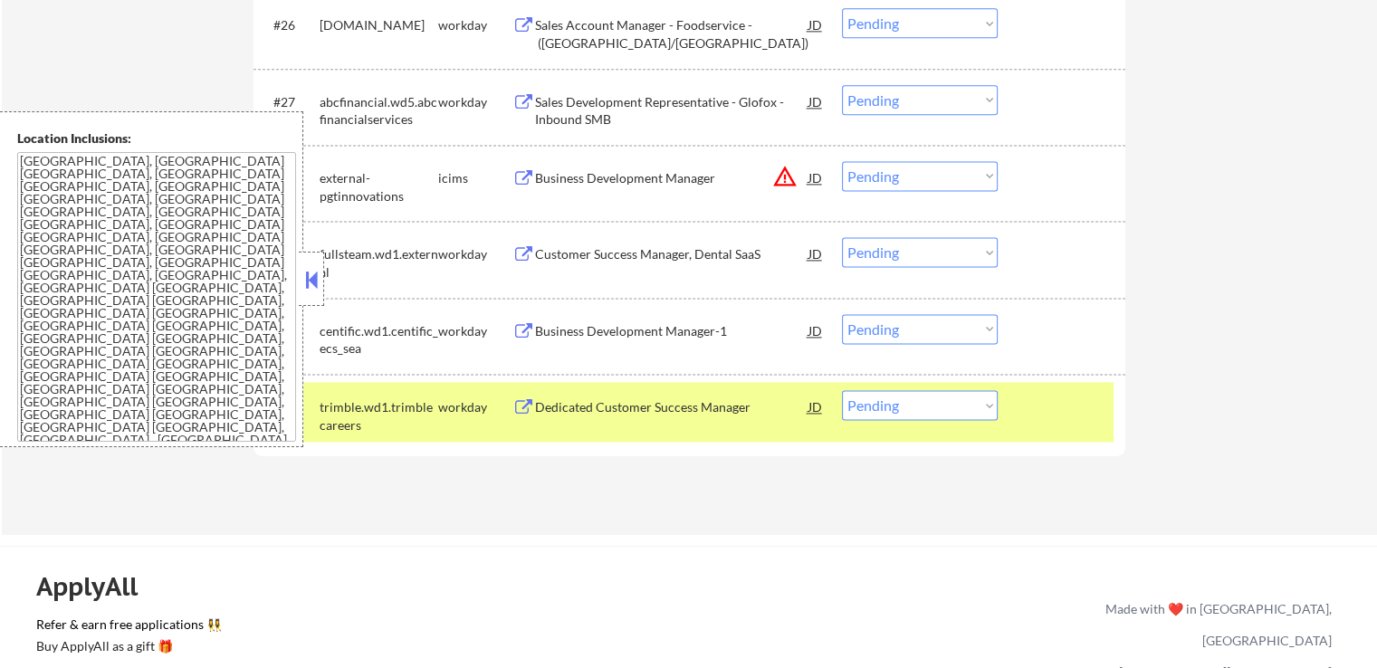
click at [585, 249] on div "Customer Success Manager, Dental SaaS" at bounding box center [671, 254] width 273 height 18
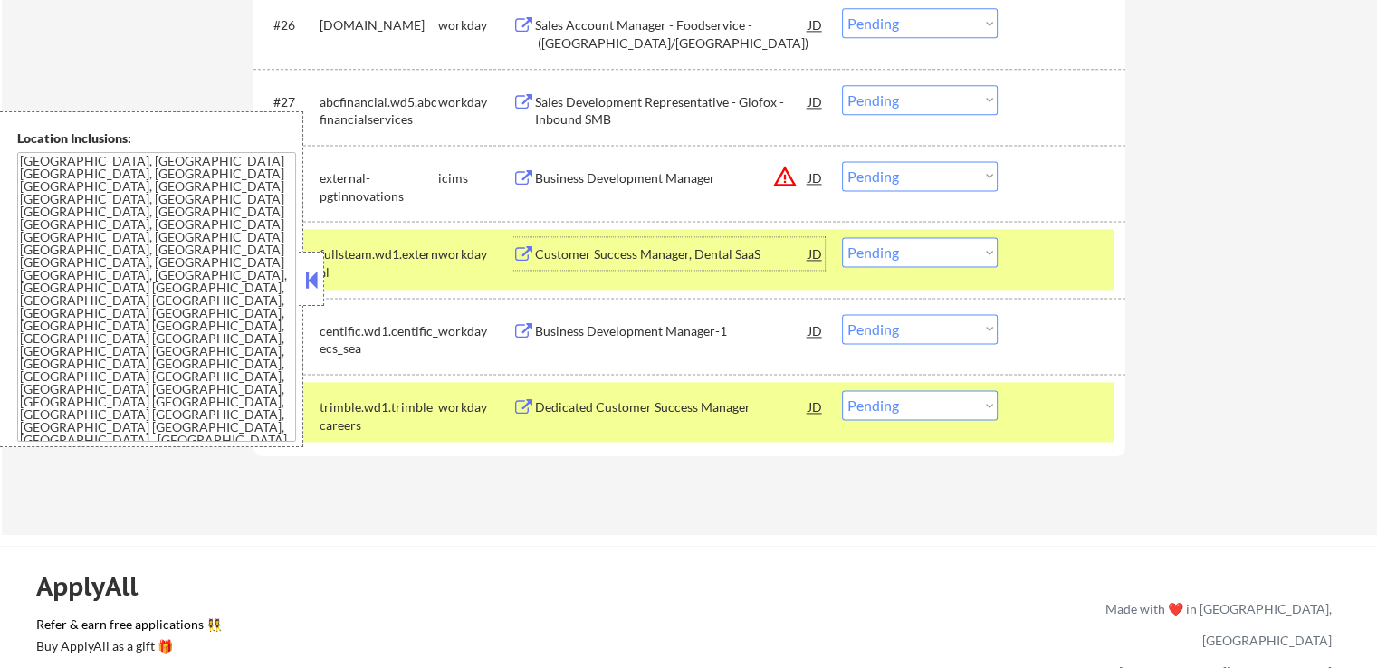
click at [912, 320] on select "Choose an option... Pending Applied Excluded (Questions) Excluded (Expired) Exc…" at bounding box center [920, 329] width 156 height 30
select select ""excluded__expired_""
click at [842, 314] on select "Choose an option... Pending Applied Excluded (Questions) Excluded (Expired) Exc…" at bounding box center [920, 329] width 156 height 30
click at [874, 174] on select "Choose an option... Pending Applied Excluded (Questions) Excluded (Expired) Exc…" at bounding box center [920, 176] width 156 height 30
click at [842, 161] on select "Choose an option... Pending Applied Excluded (Questions) Excluded (Expired) Exc…" at bounding box center [920, 176] width 156 height 30
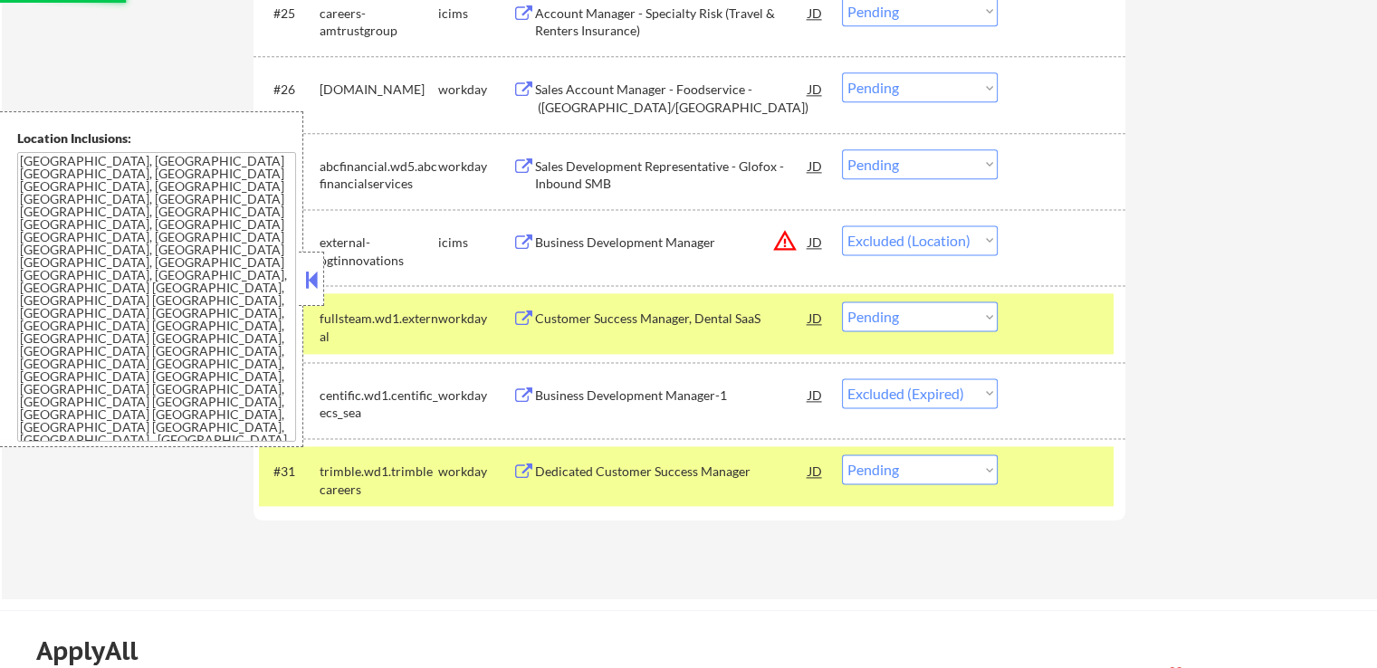
scroll to position [2354, 0]
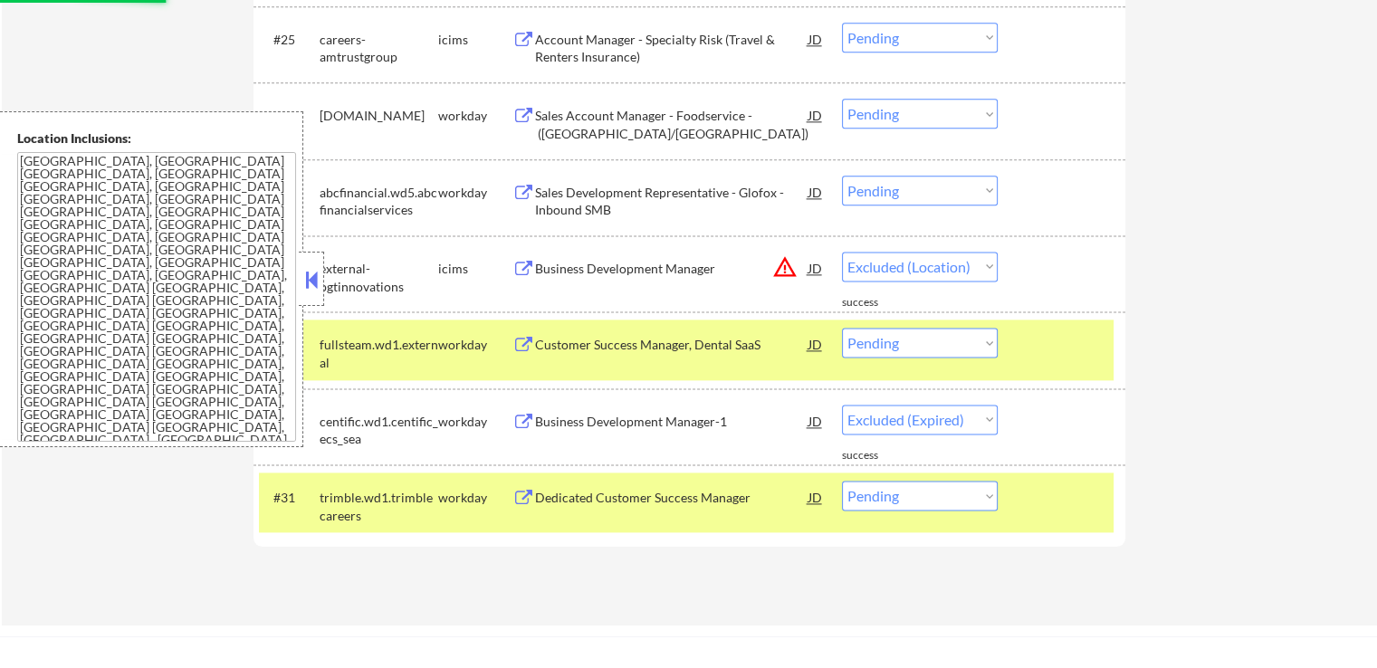
select select ""pending""
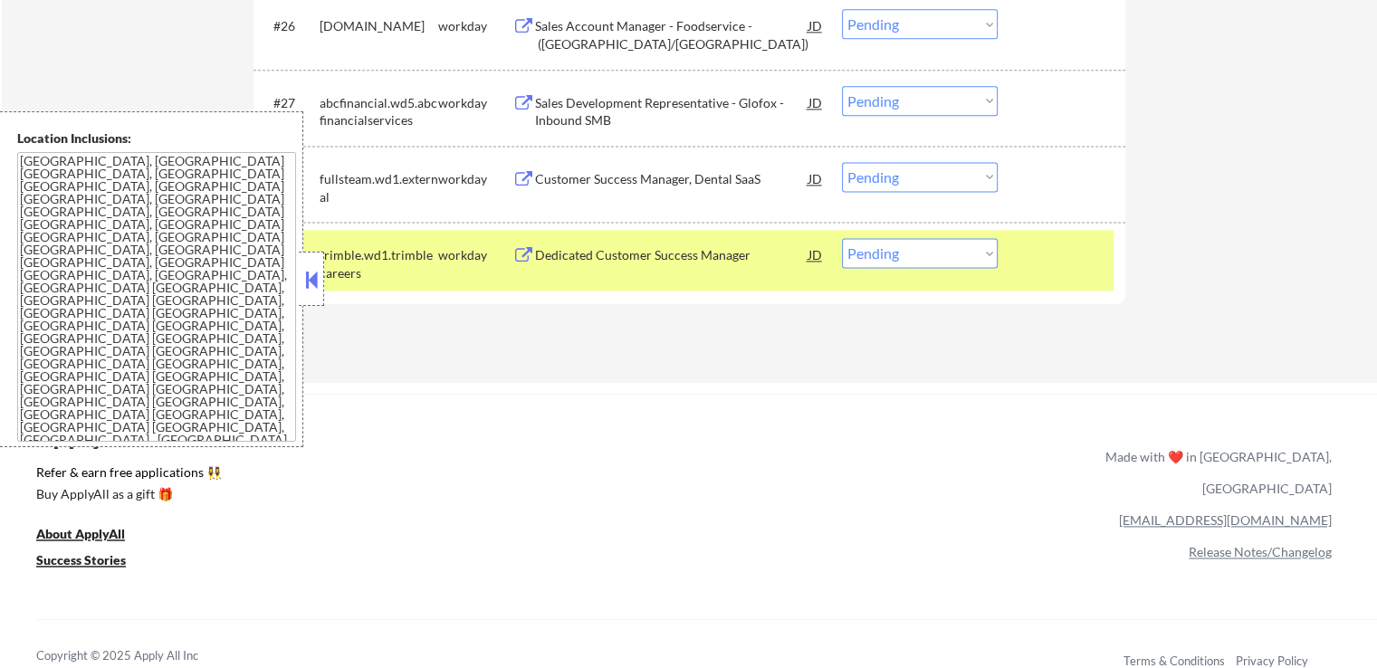
scroll to position [2445, 0]
click at [913, 260] on select "Choose an option... Pending Applied Excluded (Questions) Excluded (Expired) Exc…" at bounding box center [920, 252] width 156 height 30
select select ""applied""
click at [842, 237] on select "Choose an option... Pending Applied Excluded (Questions) Excluded (Expired) Exc…" at bounding box center [920, 252] width 156 height 30
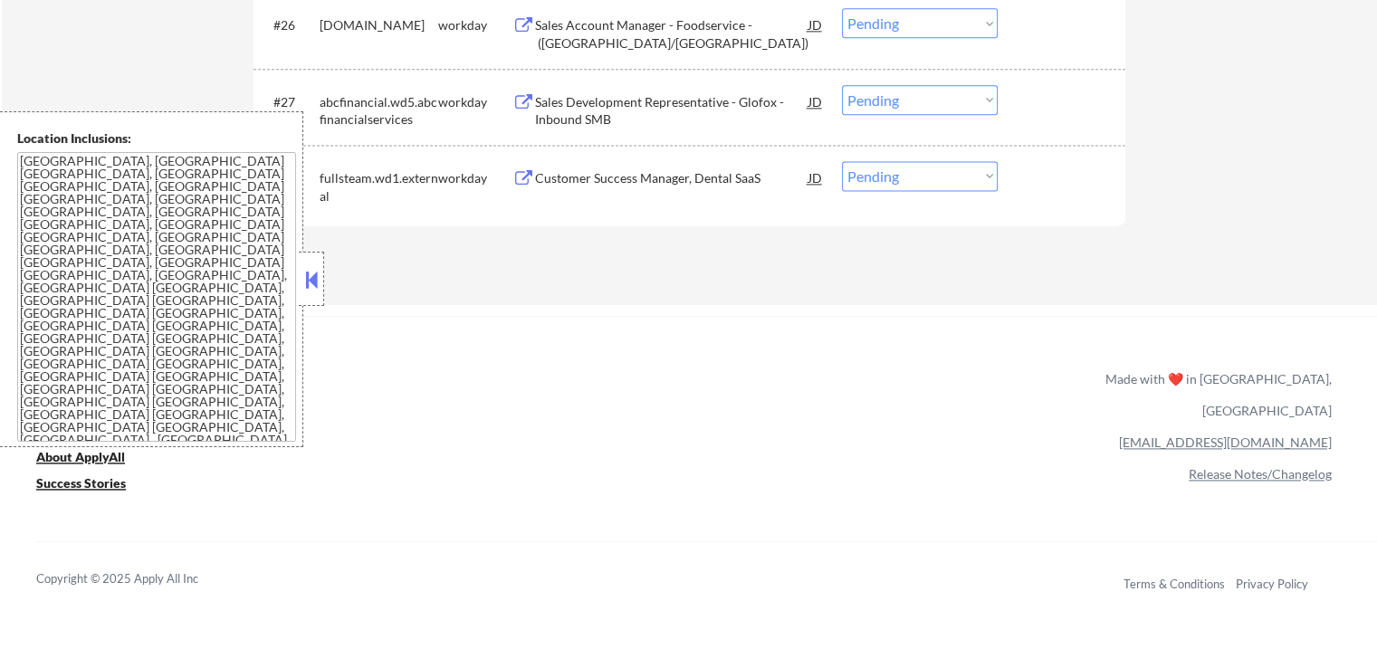
click at [887, 171] on select "Choose an option... Pending Applied Excluded (Questions) Excluded (Expired) Exc…" at bounding box center [920, 176] width 156 height 30
select select ""applied""
click at [842, 161] on select "Choose an option... Pending Applied Excluded (Questions) Excluded (Expired) Exc…" at bounding box center [920, 176] width 156 height 30
click at [608, 106] on div "Sales Development Representative - Glofox - Inbound SMB" at bounding box center [671, 110] width 273 height 35
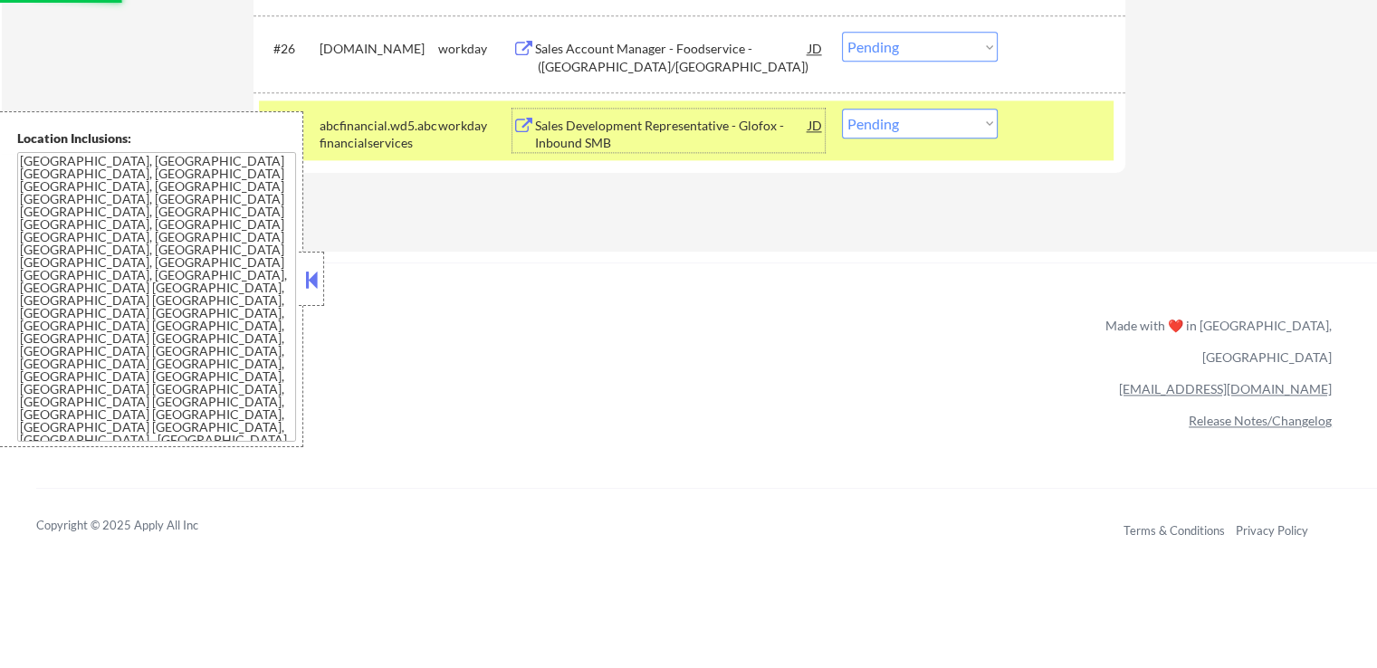
scroll to position [2354, 0]
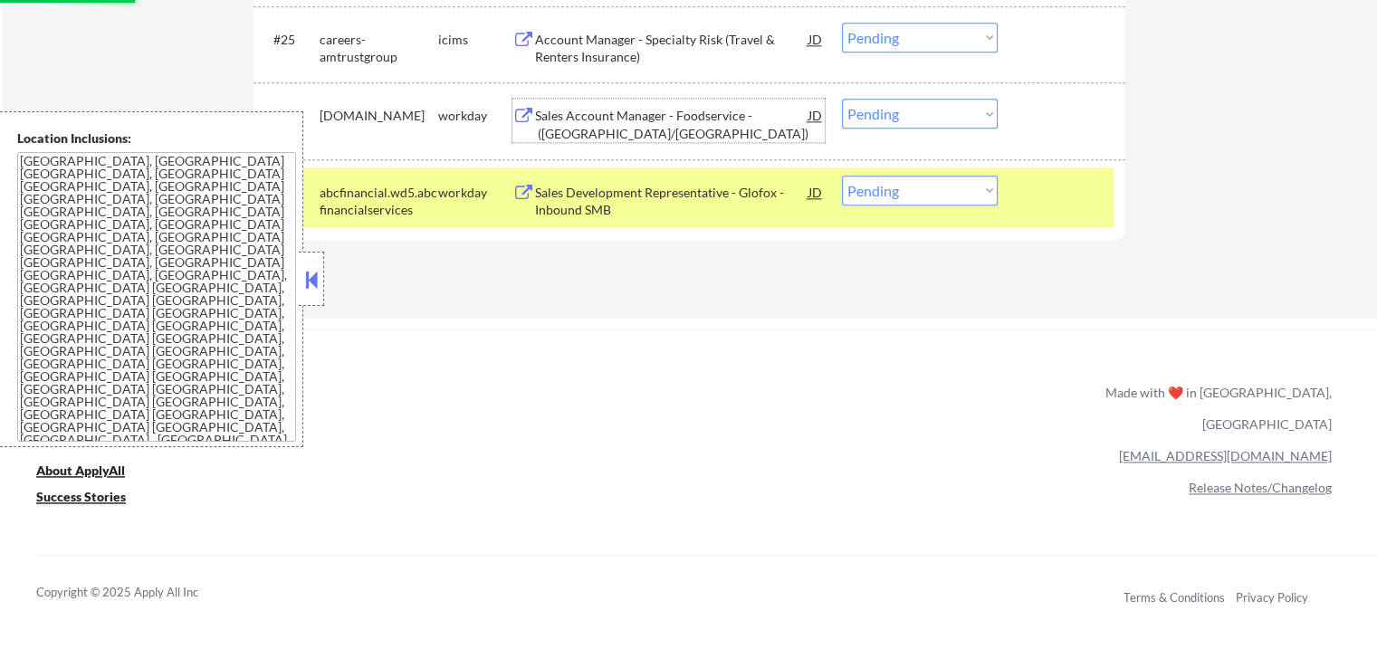
click at [583, 142] on div "Sales Account Manager - Foodservice - ([GEOGRAPHIC_DATA]/[GEOGRAPHIC_DATA])" at bounding box center [671, 124] width 273 height 35
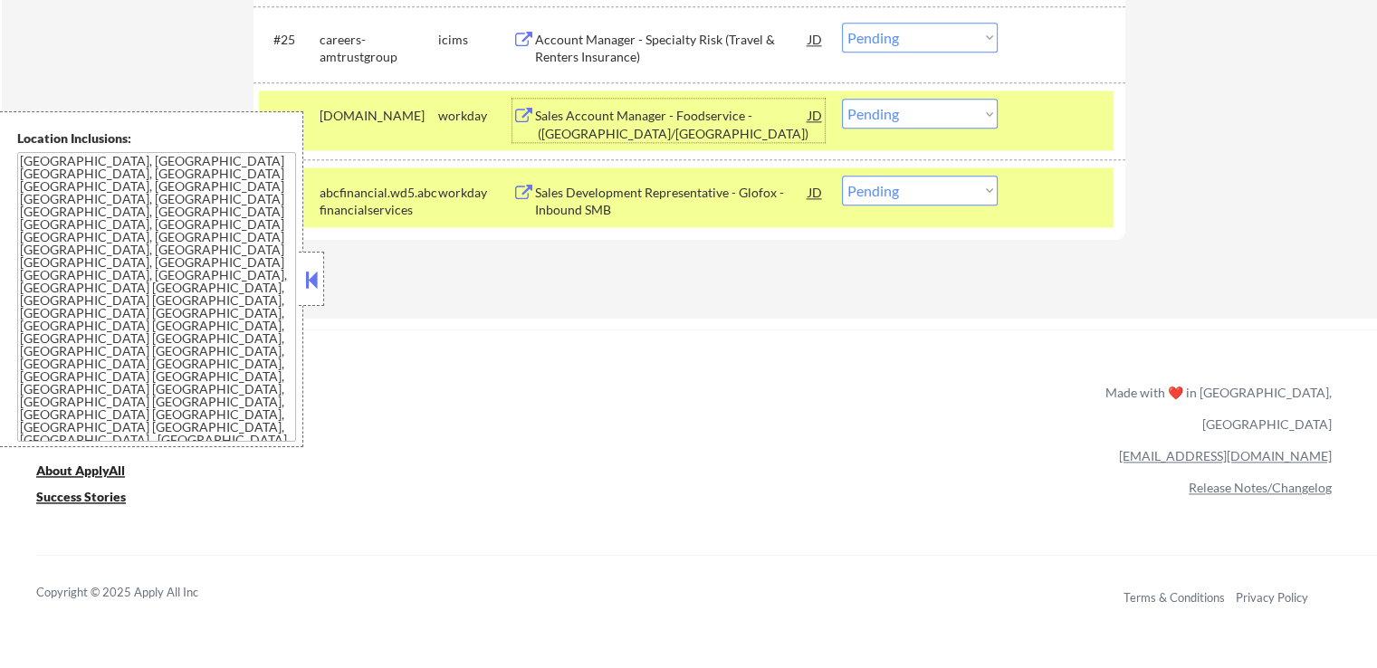
drag, startPoint x: 929, startPoint y: 182, endPoint x: 938, endPoint y: 204, distance: 23.5
click at [931, 182] on select "Choose an option... Pending Applied Excluded (Questions) Excluded (Expired) Exc…" at bounding box center [920, 191] width 156 height 30
select select ""excluded__salary_""
click at [842, 176] on select "Choose an option... Pending Applied Excluded (Questions) Excluded (Expired) Exc…" at bounding box center [920, 191] width 156 height 30
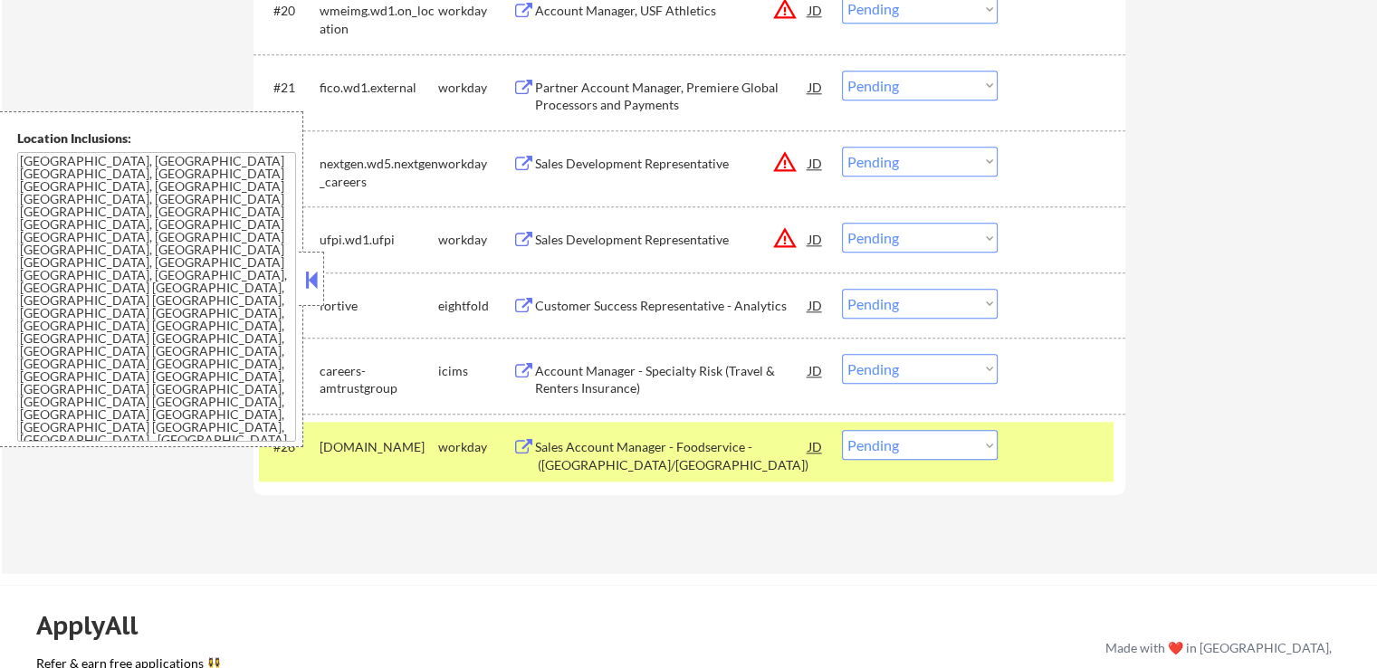
scroll to position [1992, 0]
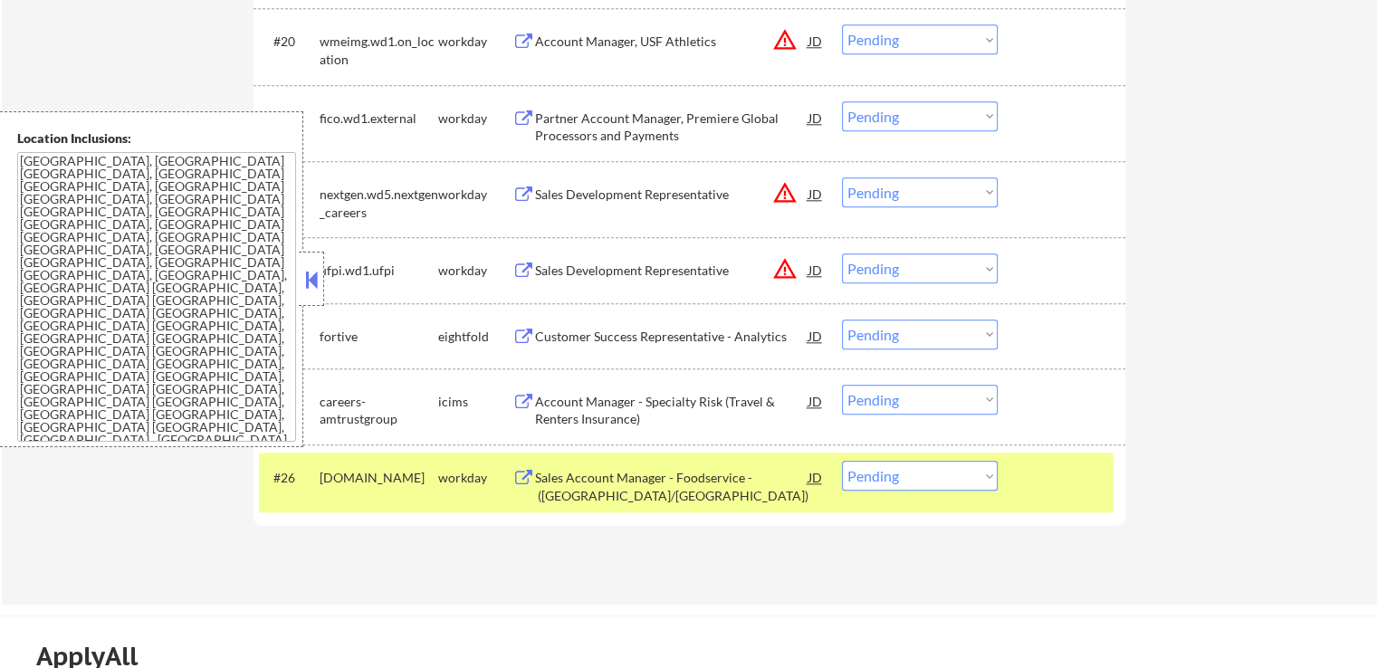
click at [904, 275] on select "Choose an option... Pending Applied Excluded (Questions) Excluded (Expired) Exc…" at bounding box center [920, 269] width 156 height 30
click at [842, 254] on select "Choose an option... Pending Applied Excluded (Questions) Excluded (Expired) Exc…" at bounding box center [920, 269] width 156 height 30
click at [569, 148] on div "#21 fico.wd1.external workday Partner Account Manager, Premiere Global Processo…" at bounding box center [686, 123] width 855 height 60
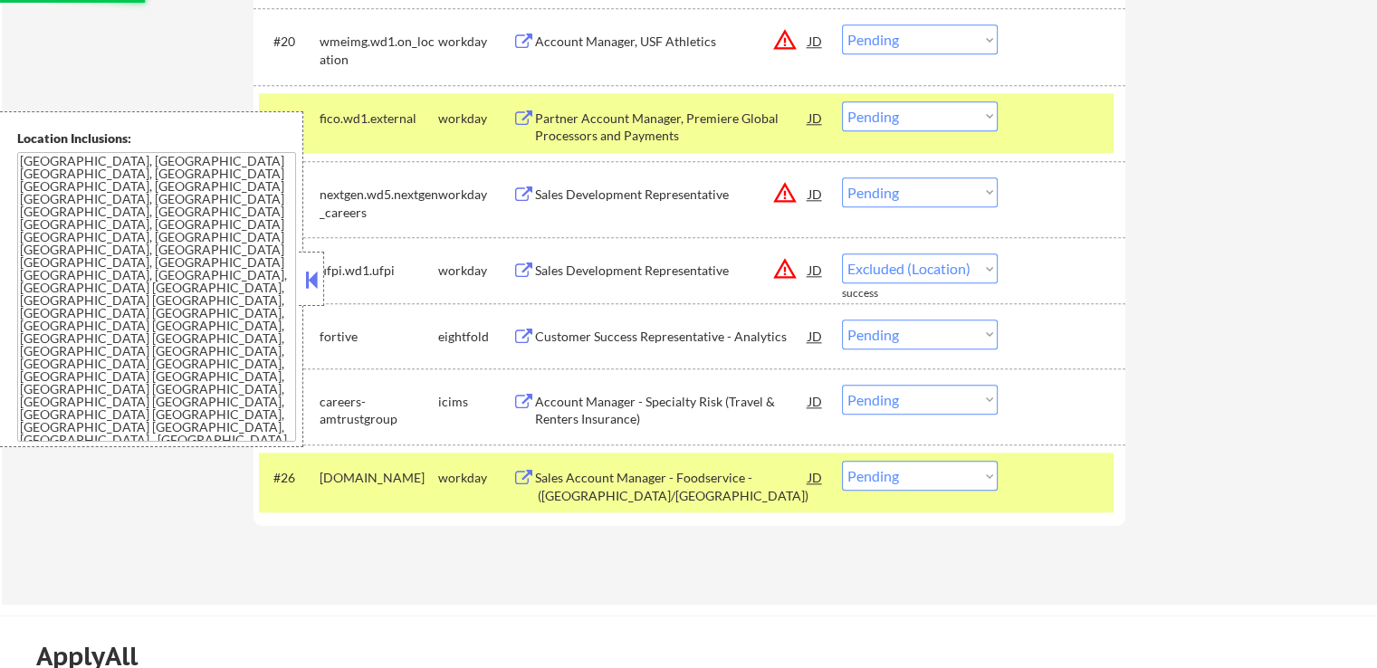
select select ""pending""
click at [587, 120] on div "Partner Account Manager, Premiere Global Processors and Payments" at bounding box center [671, 127] width 273 height 35
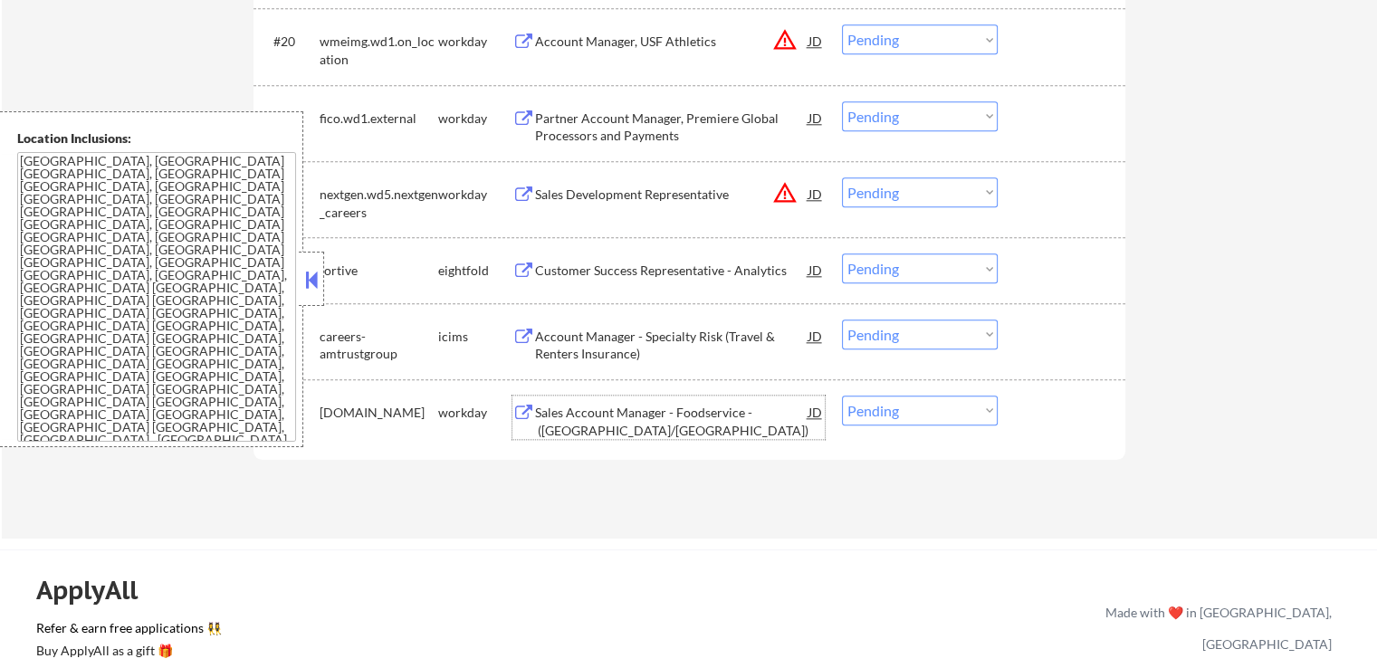
click at [605, 410] on div "Sales Account Manager - Foodservice - ([GEOGRAPHIC_DATA]/[GEOGRAPHIC_DATA])" at bounding box center [671, 421] width 273 height 35
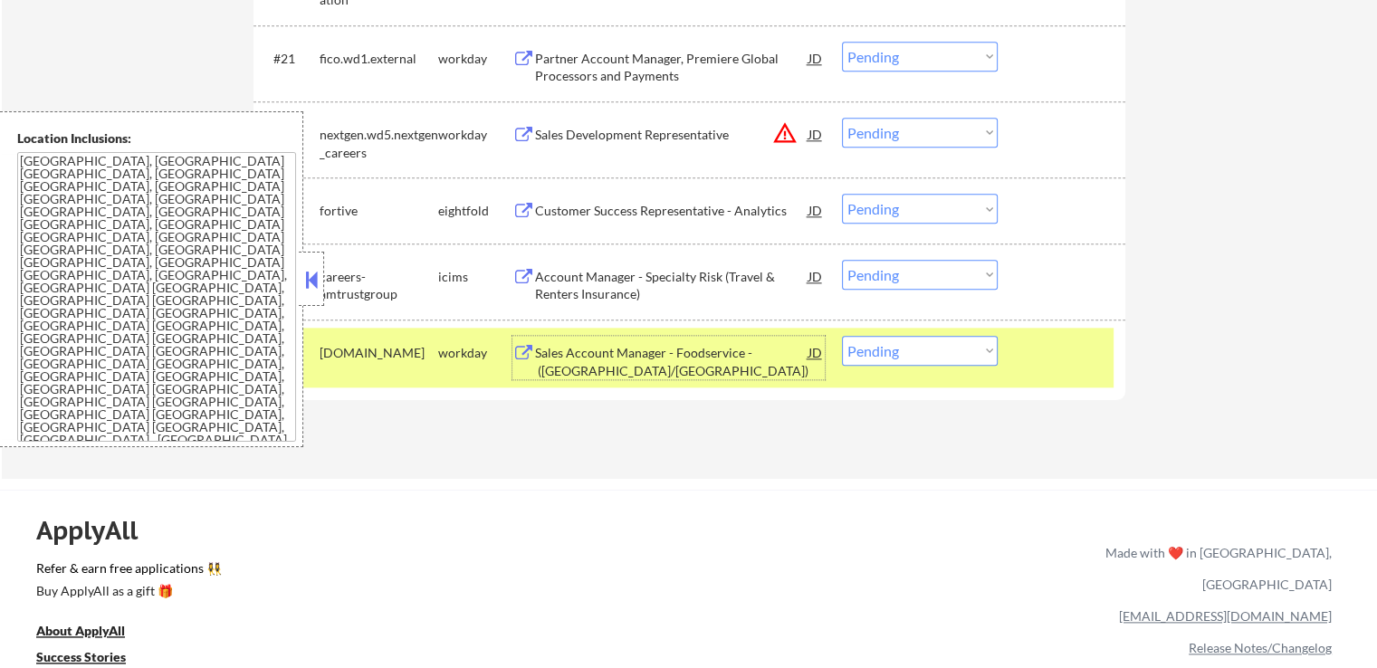
scroll to position [2082, 0]
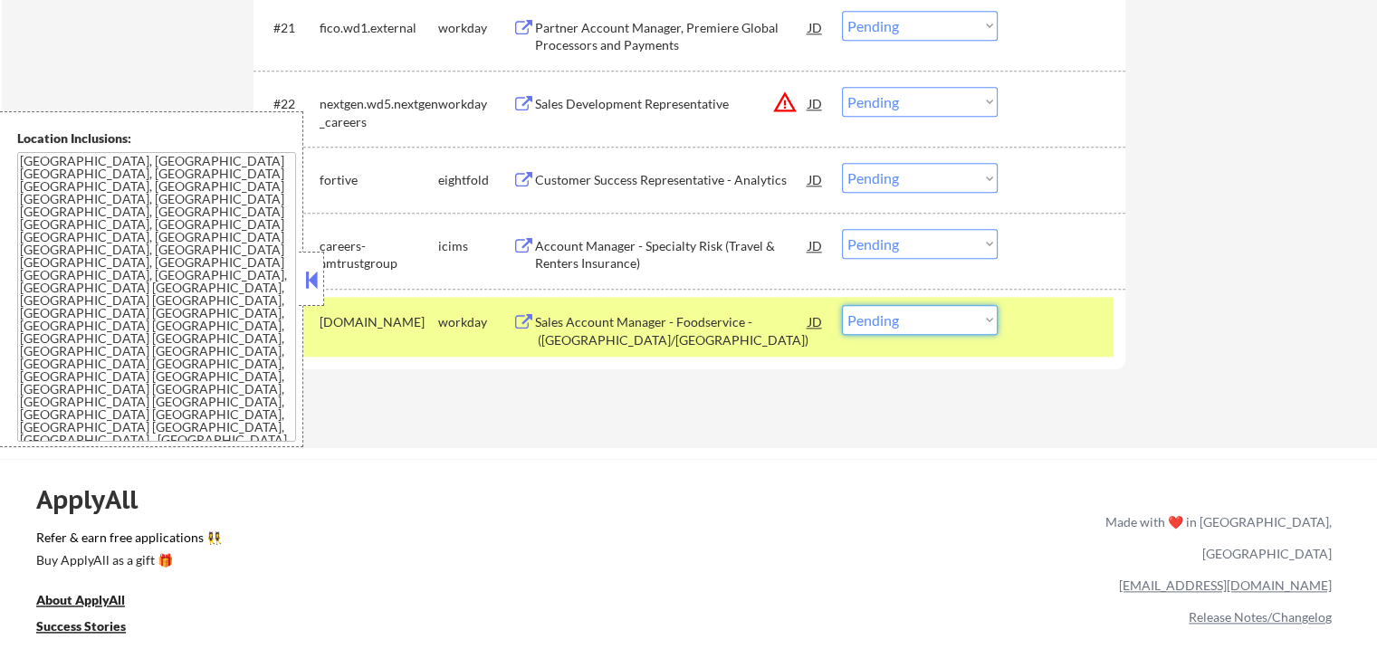
drag, startPoint x: 905, startPoint y: 323, endPoint x: 908, endPoint y: 332, distance: 9.5
click at [906, 323] on select "Choose an option... Pending Applied Excluded (Questions) Excluded (Expired) Exc…" at bounding box center [920, 320] width 156 height 30
select select ""applied""
click at [842, 305] on select "Choose an option... Pending Applied Excluded (Questions) Excluded (Expired) Exc…" at bounding box center [920, 320] width 156 height 30
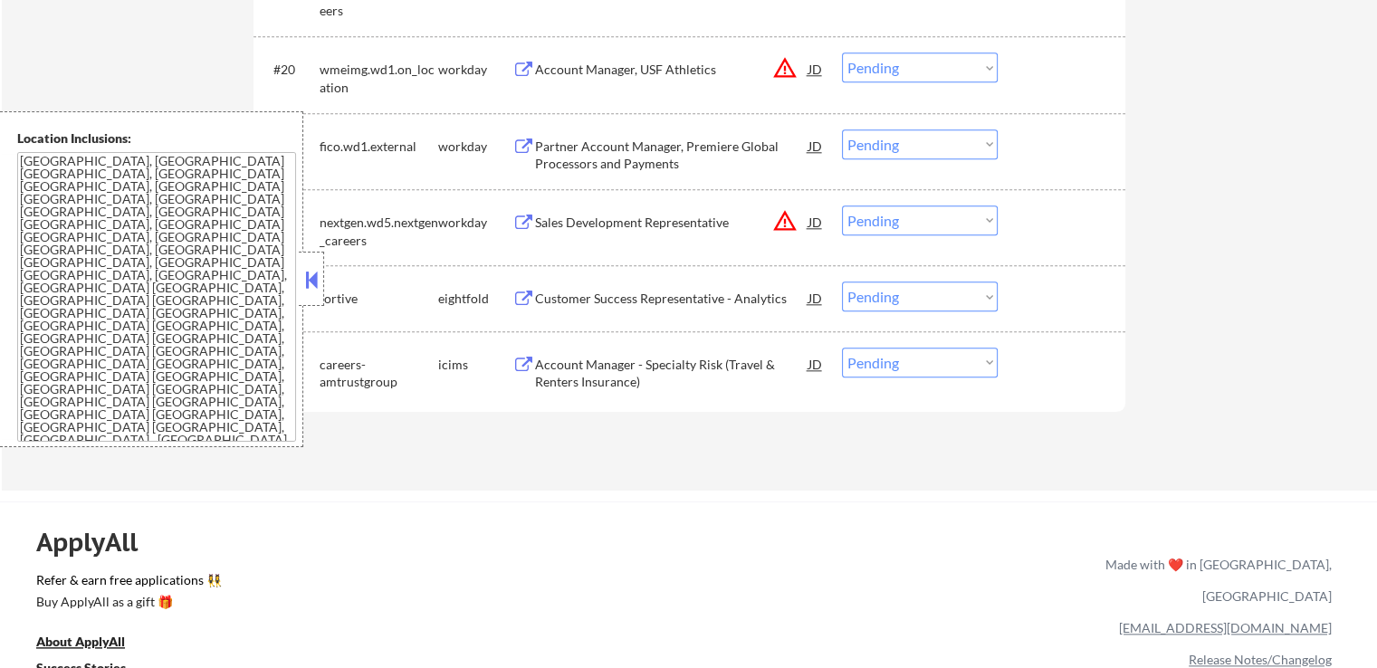
scroll to position [1992, 0]
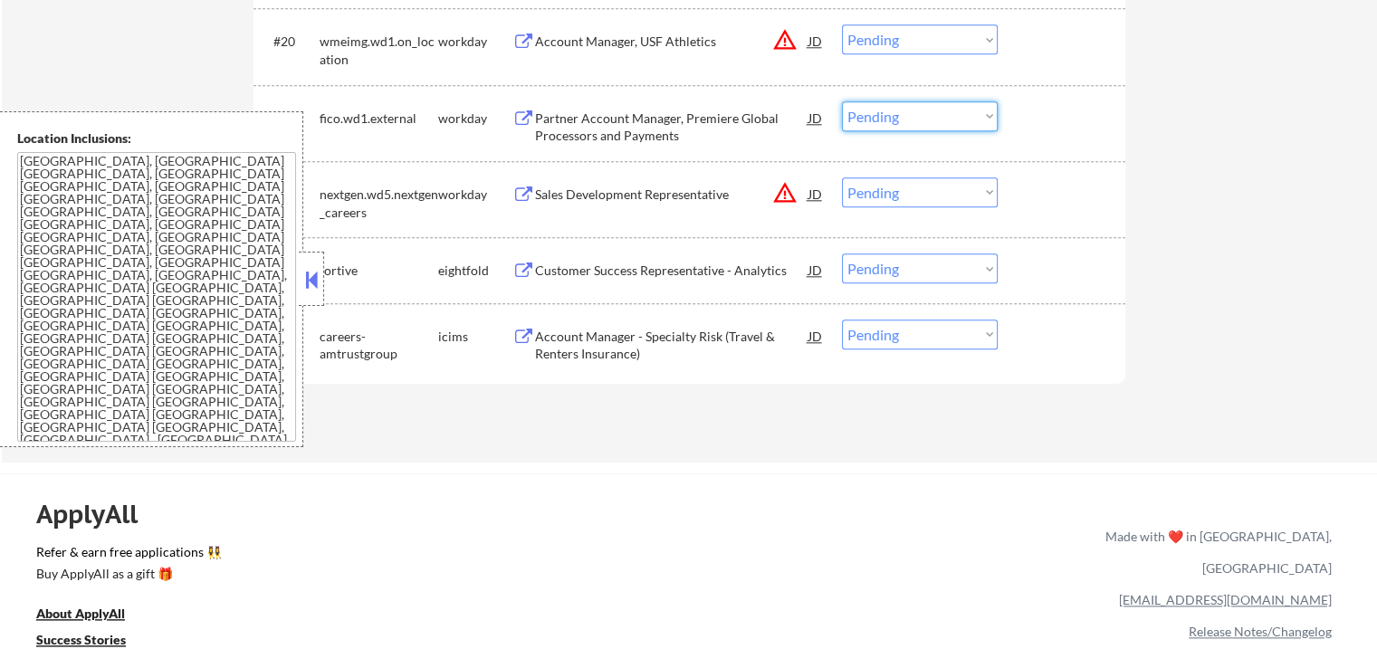
click at [886, 110] on select "Choose an option... Pending Applied Excluded (Questions) Excluded (Expired) Exc…" at bounding box center [920, 116] width 156 height 30
click at [842, 101] on select "Choose an option... Pending Applied Excluded (Questions) Excluded (Expired) Exc…" at bounding box center [920, 116] width 156 height 30
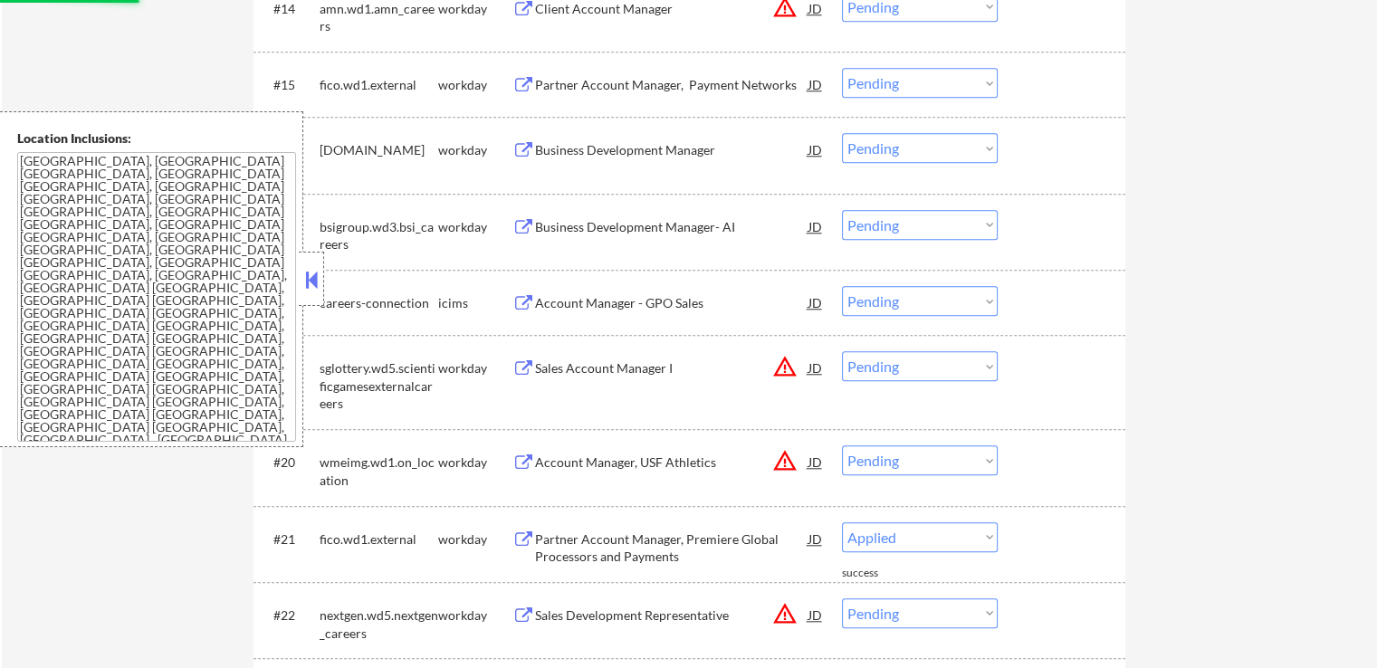
scroll to position [1539, 0]
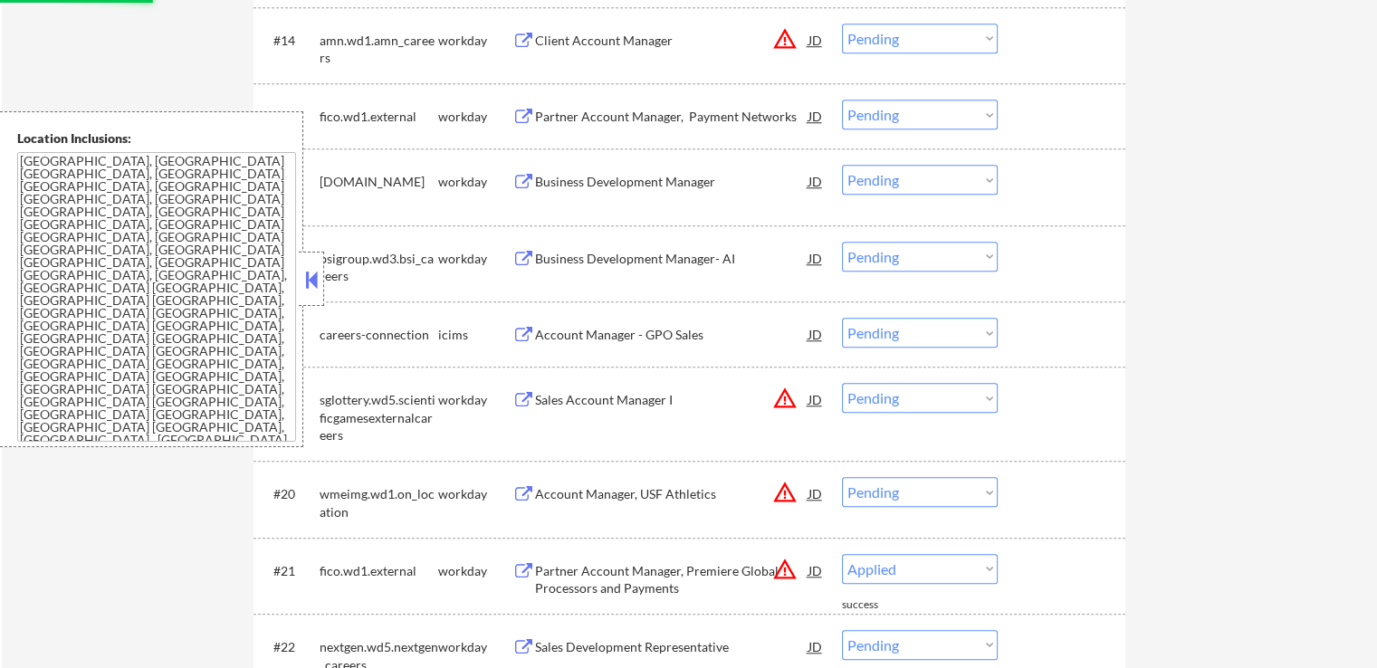
select select ""pending""
click at [598, 258] on div "Business Development Manager- AI" at bounding box center [671, 259] width 273 height 18
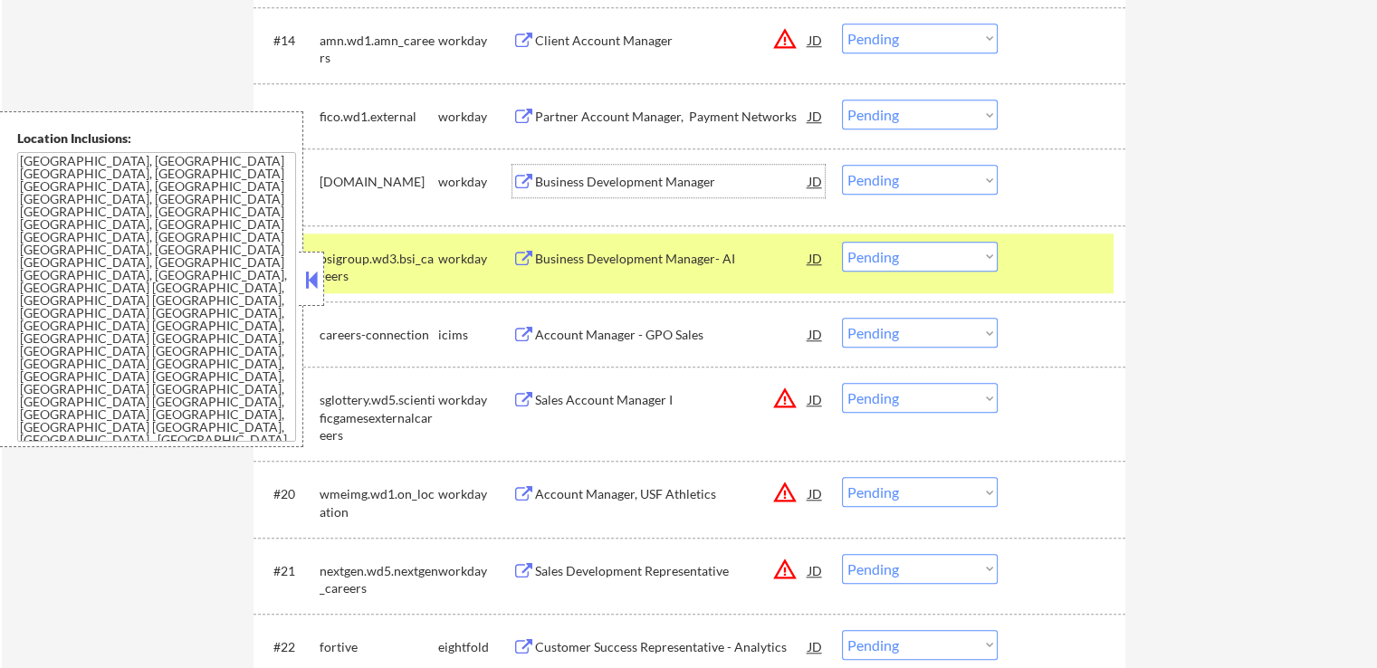
click at [598, 184] on div "Business Development Manager" at bounding box center [671, 182] width 273 height 18
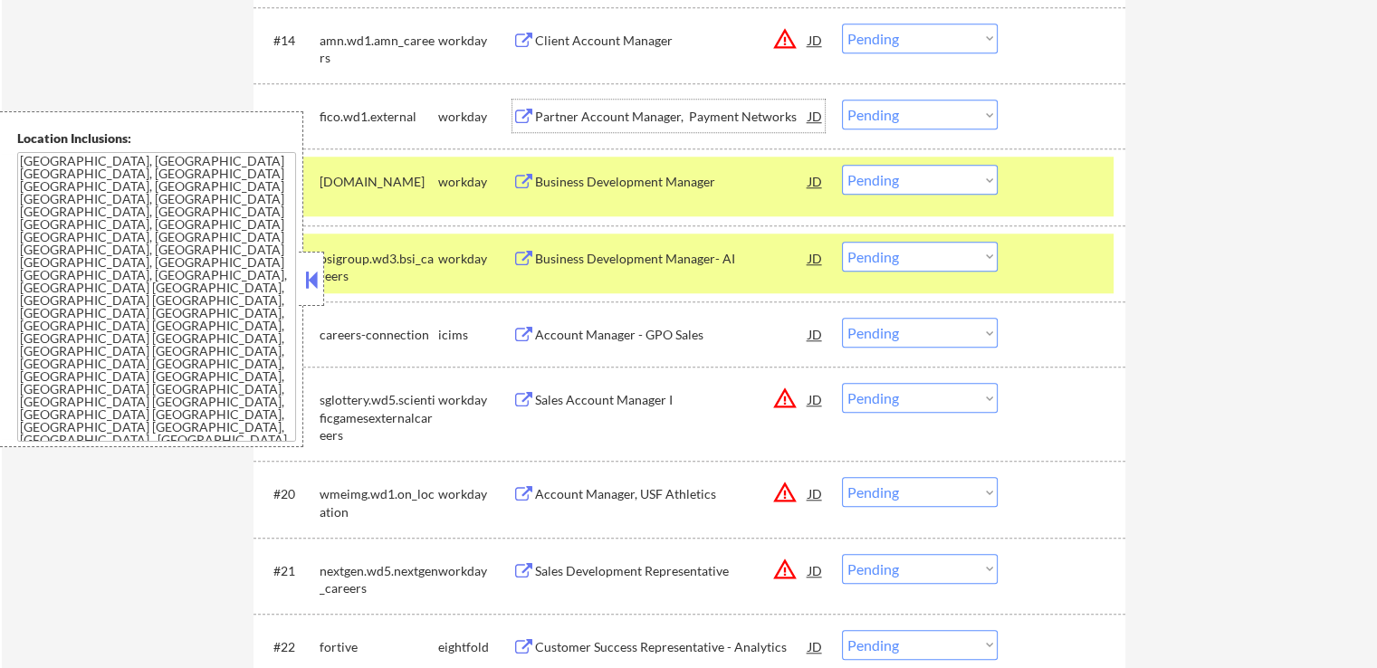
click at [605, 121] on div "Partner Account Manager, Payment Networks" at bounding box center [671, 117] width 273 height 18
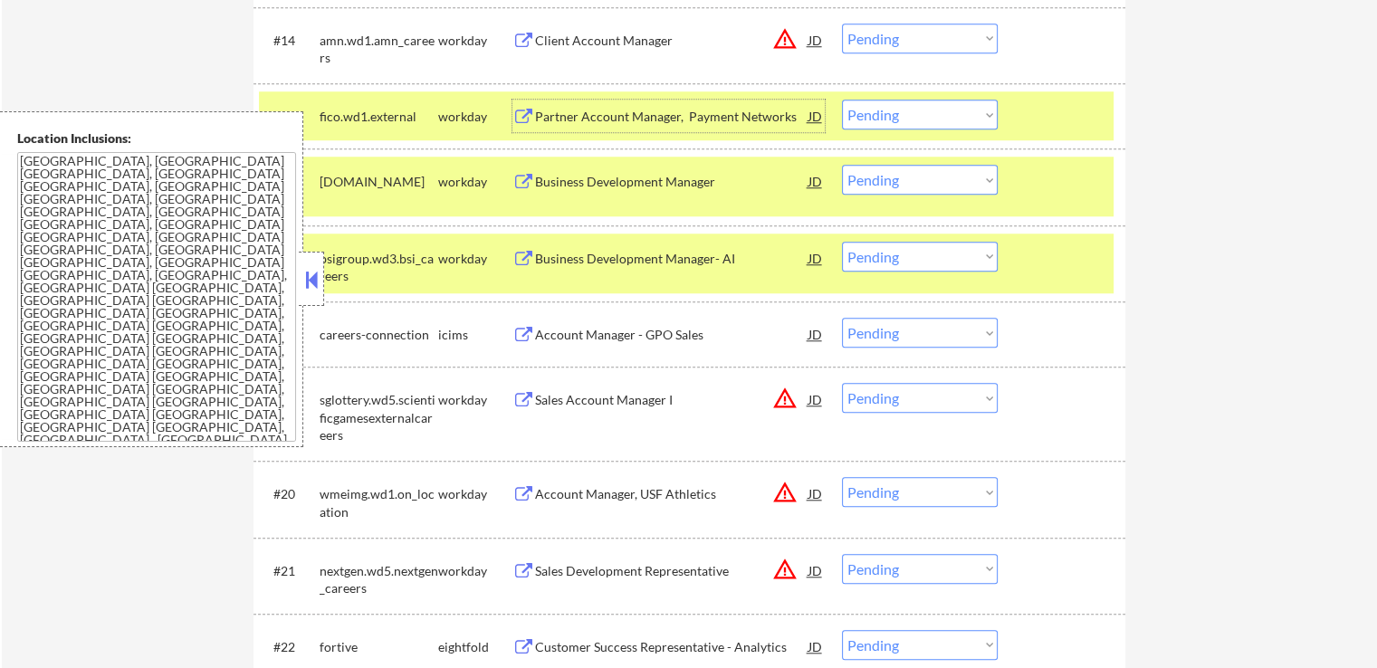
drag, startPoint x: 871, startPoint y: 110, endPoint x: 884, endPoint y: 117, distance: 14.6
click at [873, 110] on select "Choose an option... Pending Applied Excluded (Questions) Excluded (Expired) Exc…" at bounding box center [920, 115] width 156 height 30
click at [842, 100] on select "Choose an option... Pending Applied Excluded (Questions) Excluded (Expired) Exc…" at bounding box center [920, 115] width 156 height 30
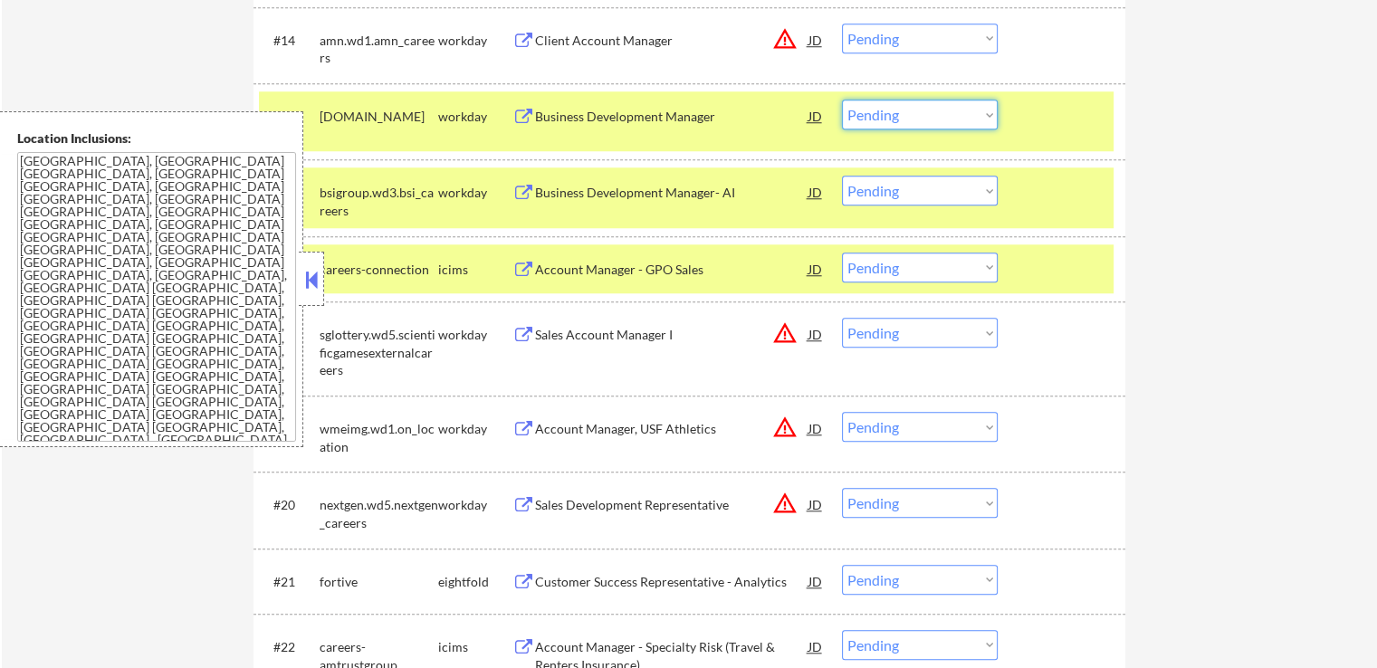
click at [881, 113] on select "Choose an option... Pending Applied Excluded (Questions) Excluded (Expired) Exc…" at bounding box center [920, 115] width 156 height 30
click at [842, 100] on select "Choose an option... Pending Applied Excluded (Questions) Excluded (Expired) Exc…" at bounding box center [920, 115] width 156 height 30
select select ""pending""
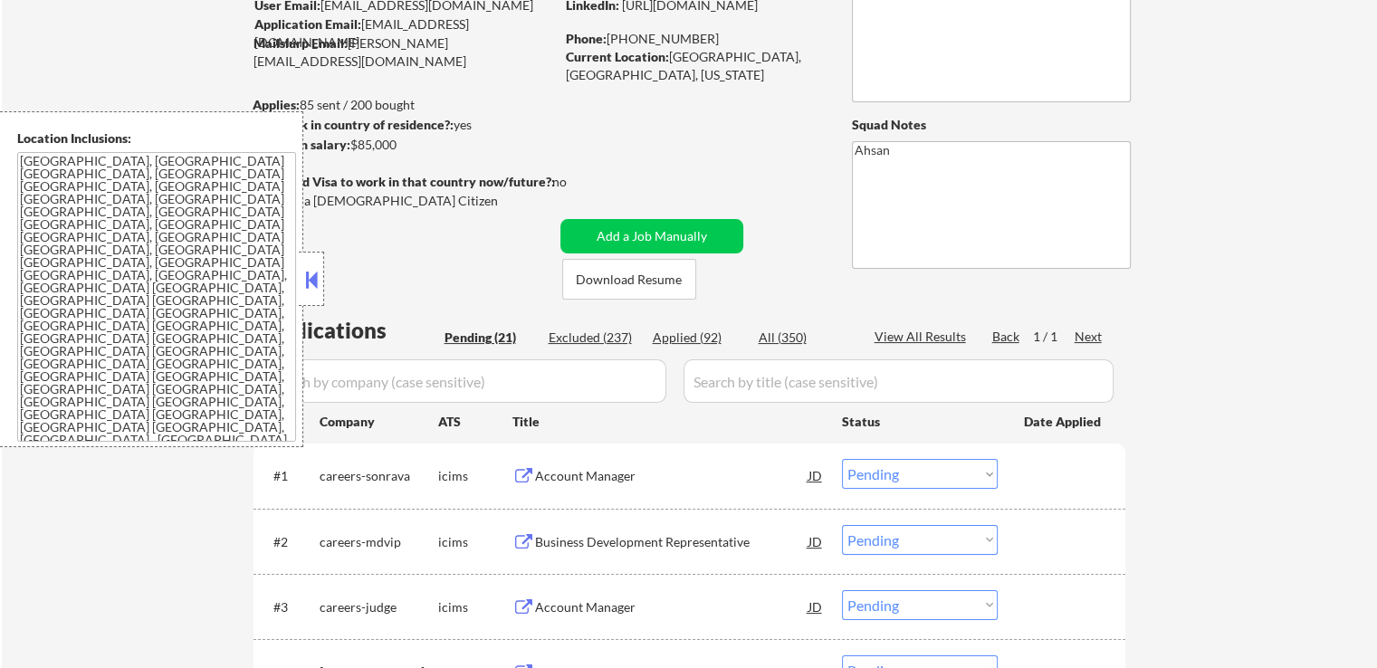
scroll to position [181, 0]
